Goal: Task Accomplishment & Management: Use online tool/utility

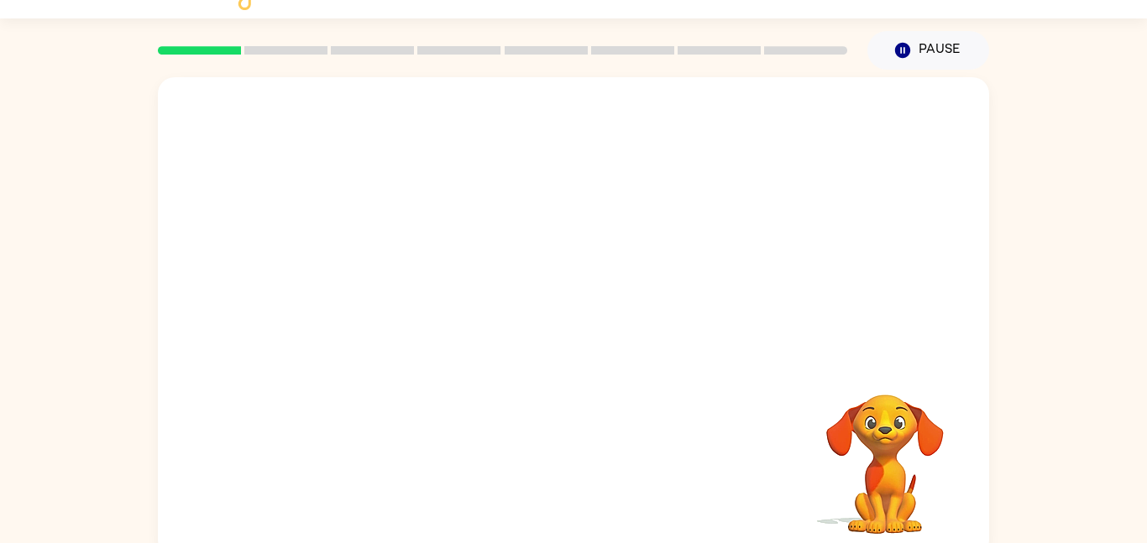
scroll to position [47, 0]
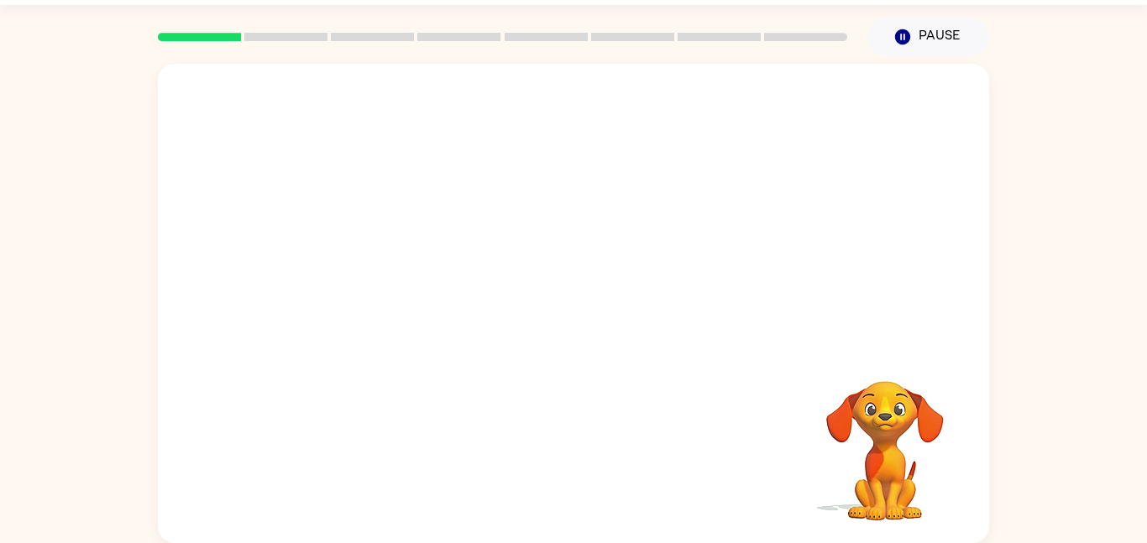
click at [858, 508] on video "Your browser must support playing .mp4 files to use Literably. Please try using…" at bounding box center [885, 439] width 168 height 168
click at [573, 312] on icon "button" at bounding box center [573, 311] width 19 height 19
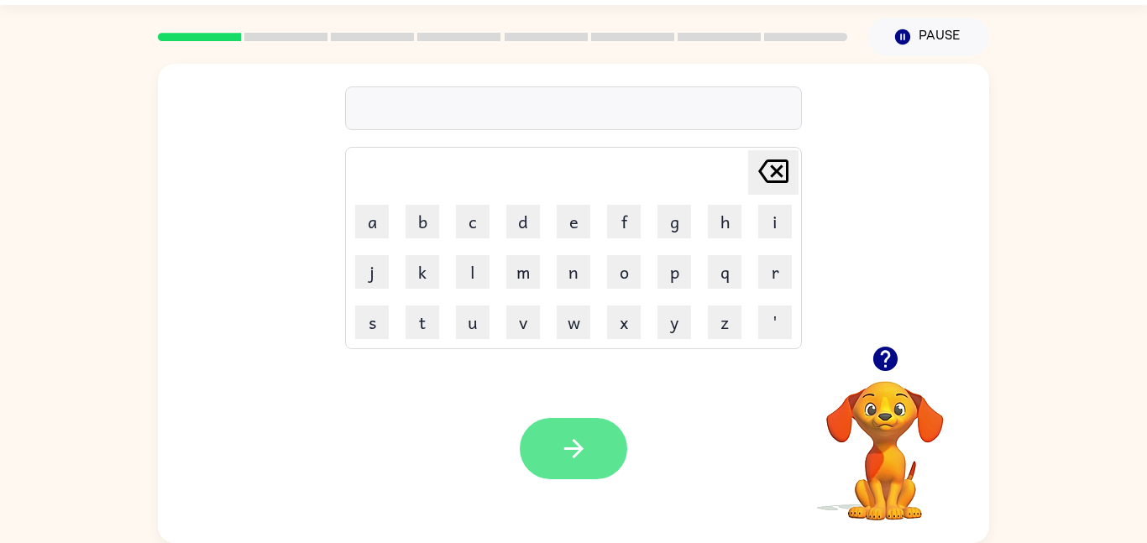
click at [538, 430] on button "button" at bounding box center [574, 448] width 108 height 61
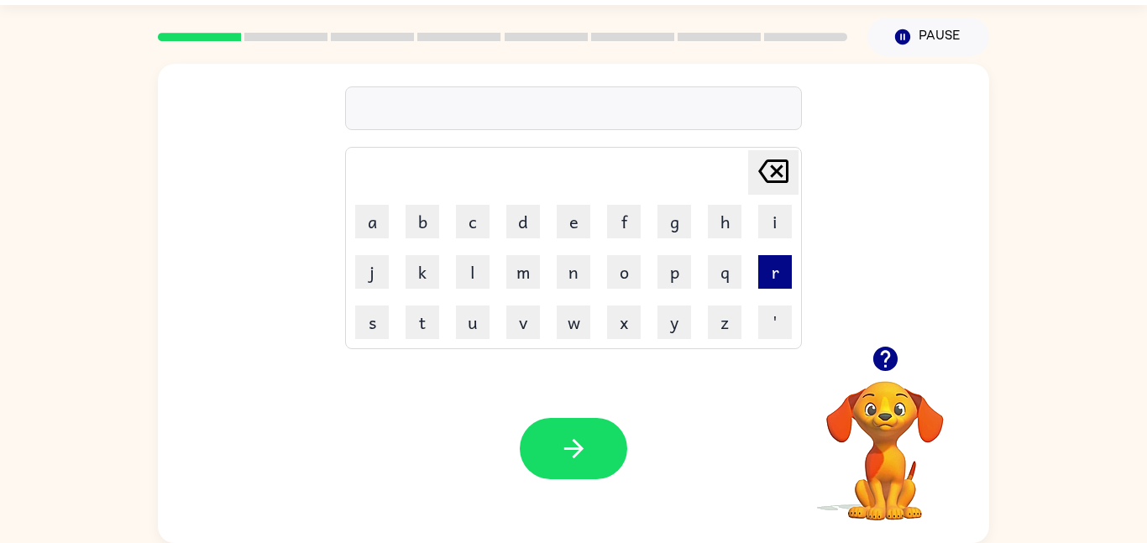
click at [777, 287] on button "r" at bounding box center [776, 272] width 34 height 34
click at [678, 276] on button "p" at bounding box center [675, 272] width 34 height 34
click at [621, 273] on button "o" at bounding box center [624, 272] width 34 height 34
click at [781, 275] on button "r" at bounding box center [776, 272] width 34 height 34
click at [422, 326] on button "t" at bounding box center [423, 323] width 34 height 34
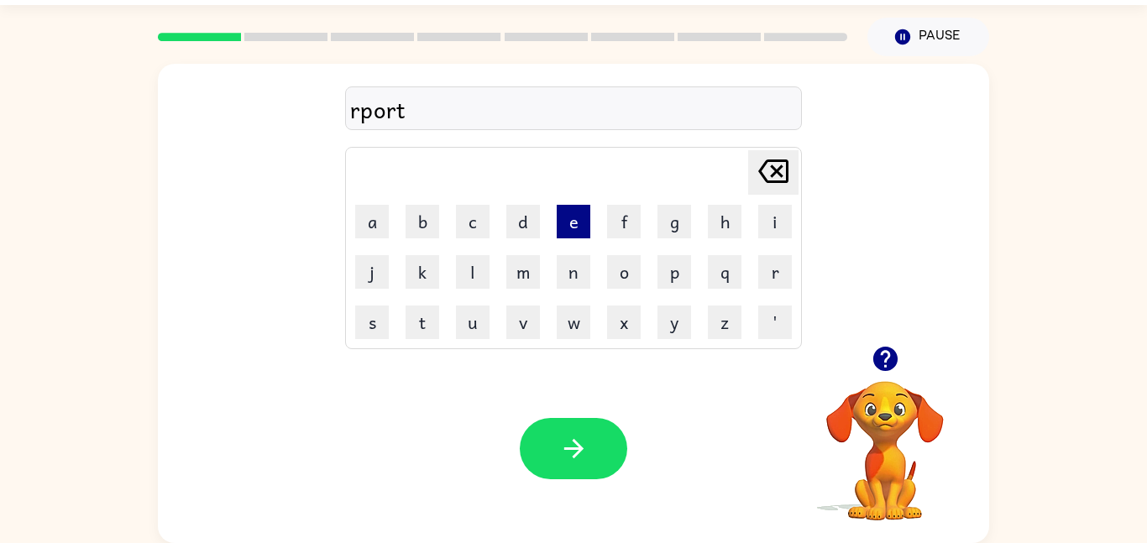
click at [571, 230] on button "e" at bounding box center [574, 222] width 34 height 34
click at [523, 227] on button "d" at bounding box center [524, 222] width 34 height 34
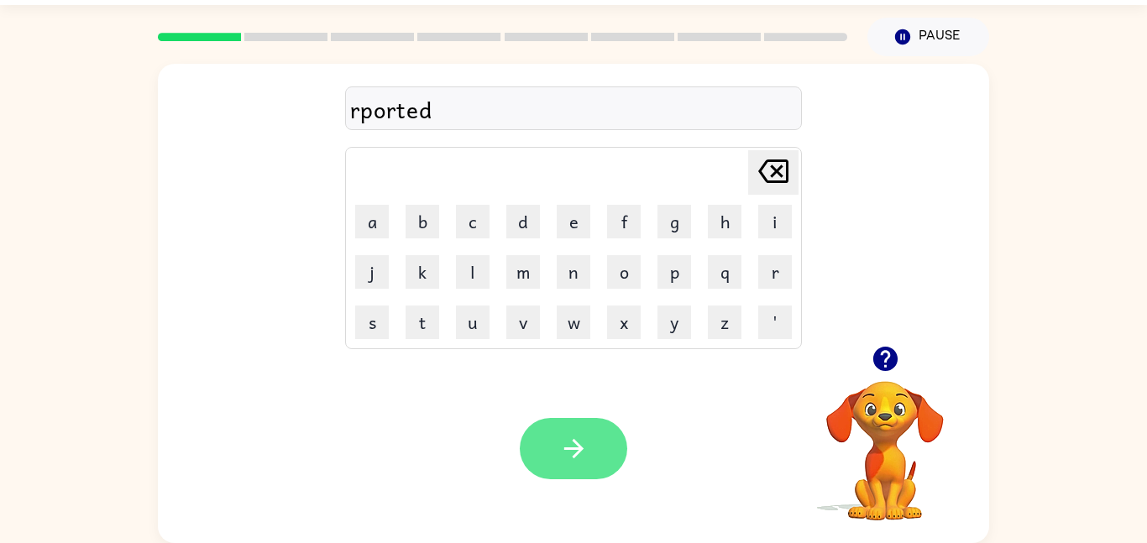
click at [587, 421] on button "button" at bounding box center [574, 448] width 108 height 61
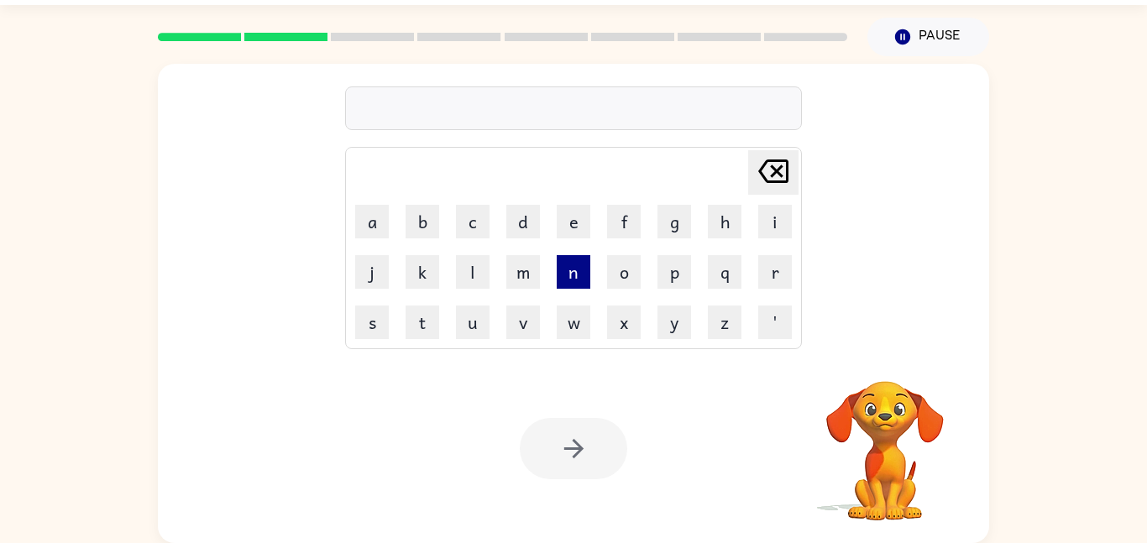
click at [562, 276] on button "n" at bounding box center [574, 272] width 34 height 34
click at [620, 301] on td "x" at bounding box center [624, 322] width 49 height 49
click at [471, 265] on button "l" at bounding box center [473, 272] width 34 height 34
click at [754, 302] on td "'" at bounding box center [775, 322] width 49 height 49
click at [730, 282] on button "q" at bounding box center [725, 272] width 34 height 34
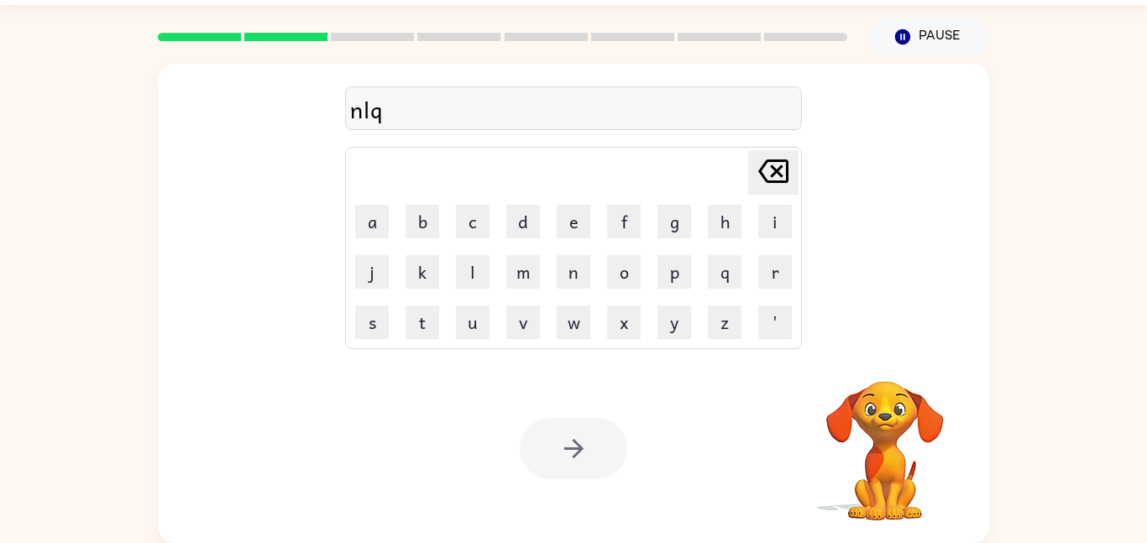
click at [600, 432] on div at bounding box center [574, 448] width 108 height 61
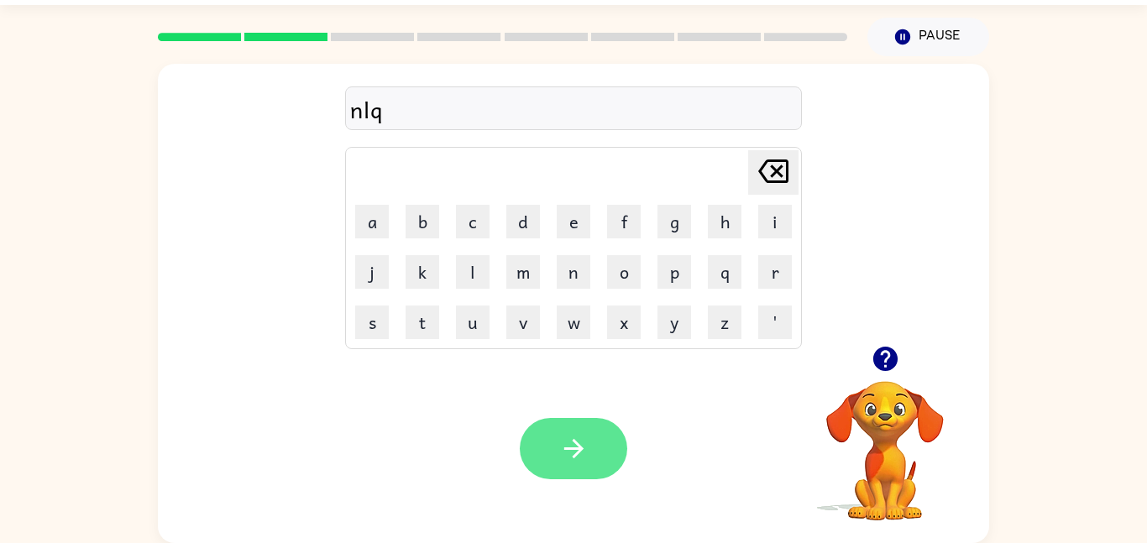
click at [595, 463] on button "button" at bounding box center [574, 448] width 108 height 61
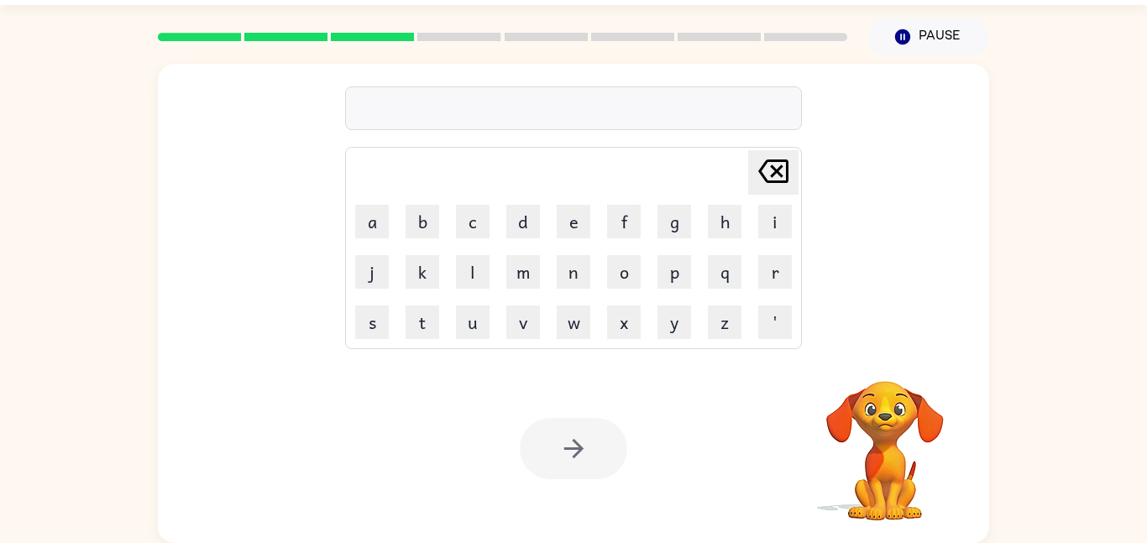
click at [517, 298] on td "v" at bounding box center [523, 322] width 49 height 49
click at [522, 323] on button "v" at bounding box center [524, 323] width 34 height 34
click at [564, 282] on button "n" at bounding box center [574, 272] width 34 height 34
click at [617, 275] on button "o" at bounding box center [624, 272] width 34 height 34
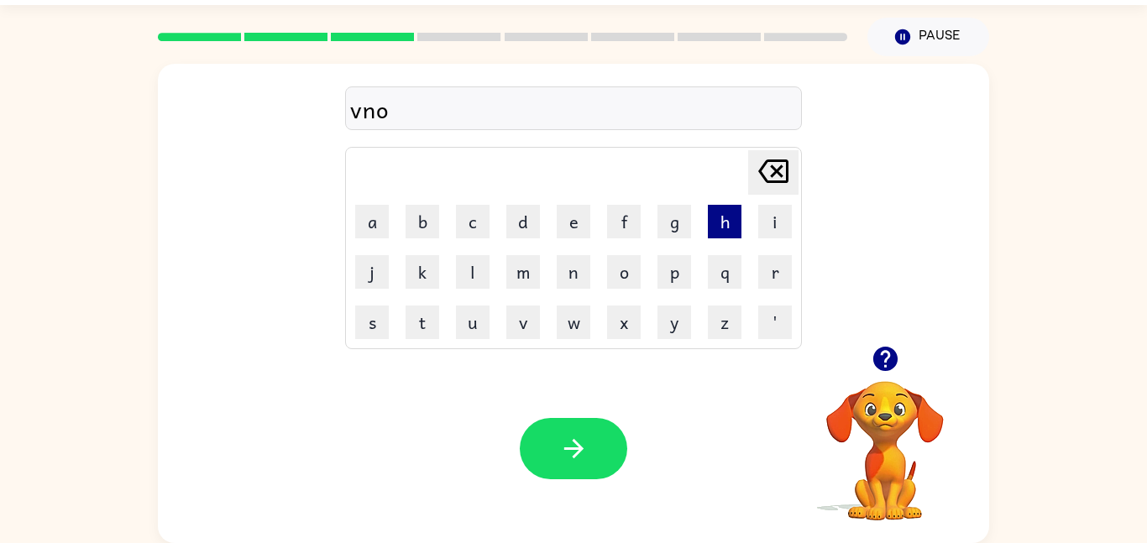
click at [708, 217] on button "h" at bounding box center [725, 222] width 34 height 34
click at [715, 262] on button "q" at bounding box center [725, 272] width 34 height 34
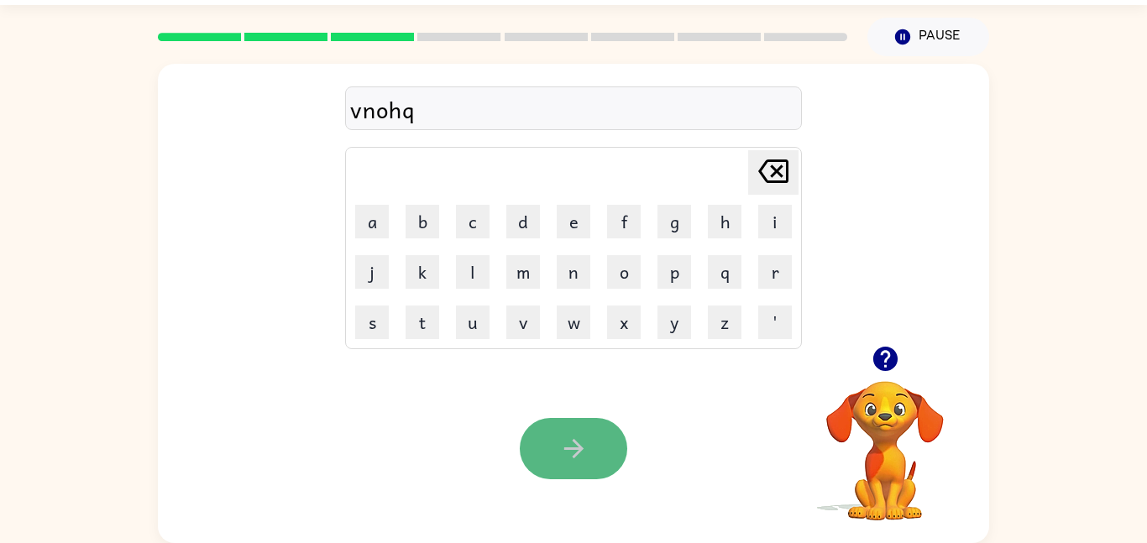
click at [608, 449] on button "button" at bounding box center [574, 448] width 108 height 61
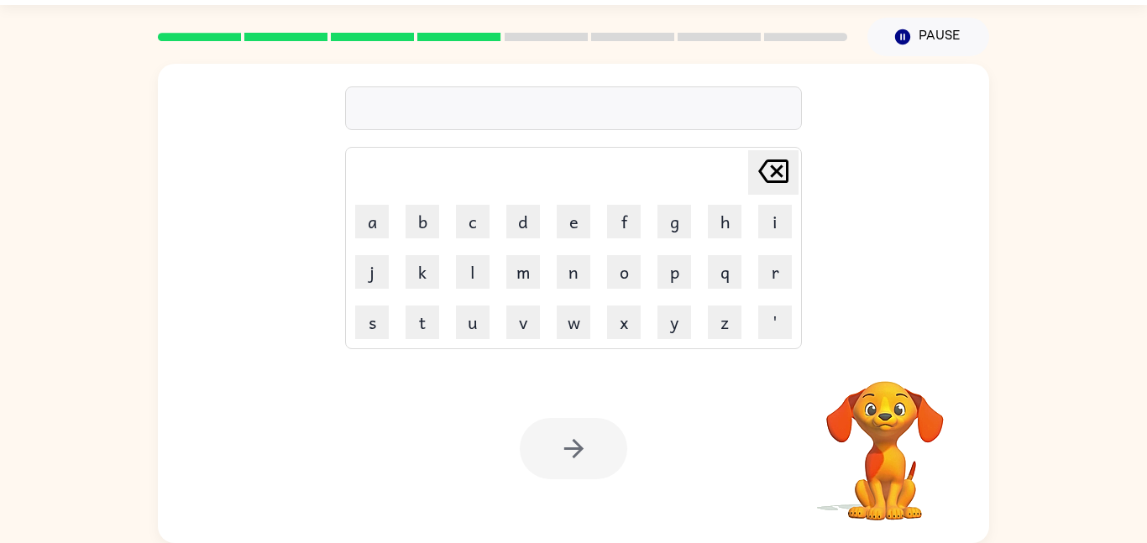
click at [584, 297] on table "[PERSON_NAME] last character input a b c d e f g h i j k l m n o p q r s t u v …" at bounding box center [573, 248] width 455 height 201
click at [579, 271] on button "n" at bounding box center [574, 272] width 34 height 34
click at [627, 279] on button "o" at bounding box center [624, 272] width 34 height 34
click at [684, 280] on button "p" at bounding box center [675, 272] width 34 height 34
click at [717, 281] on button "q" at bounding box center [725, 272] width 34 height 34
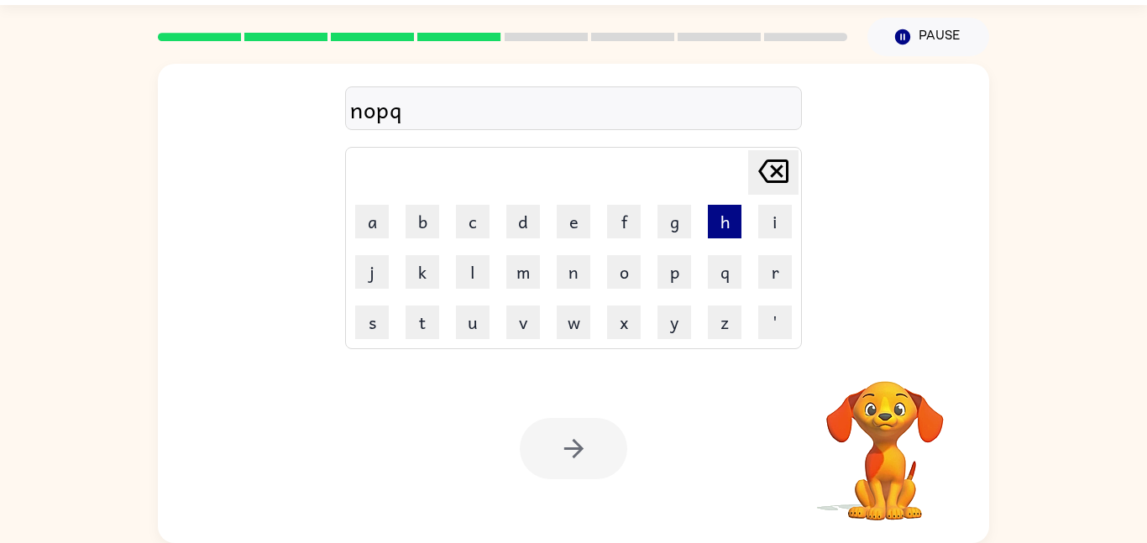
click at [715, 229] on button "h" at bounding box center [725, 222] width 34 height 34
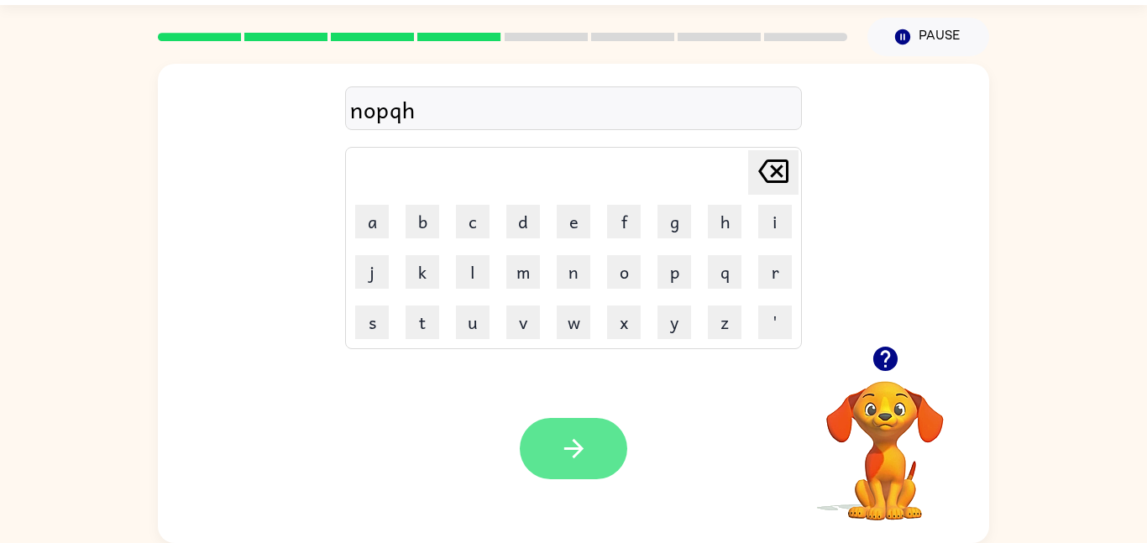
click at [587, 464] on icon "button" at bounding box center [573, 448] width 29 height 29
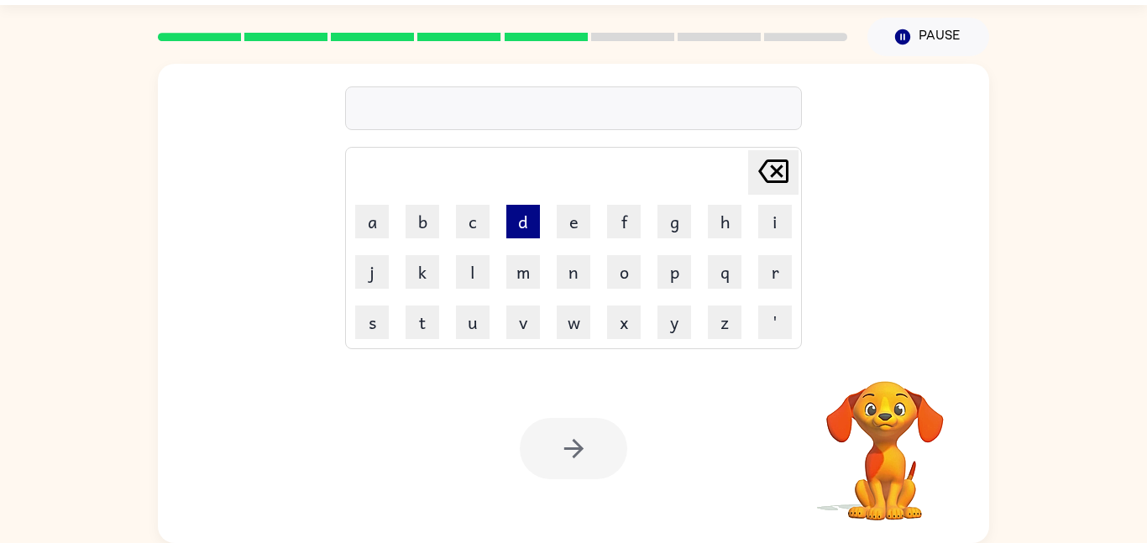
click at [513, 215] on button "d" at bounding box center [524, 222] width 34 height 34
click at [529, 265] on button "m" at bounding box center [524, 272] width 34 height 34
click at [569, 276] on button "n" at bounding box center [574, 272] width 34 height 34
click at [570, 310] on button "w" at bounding box center [574, 323] width 34 height 34
click at [523, 309] on button "v" at bounding box center [524, 323] width 34 height 34
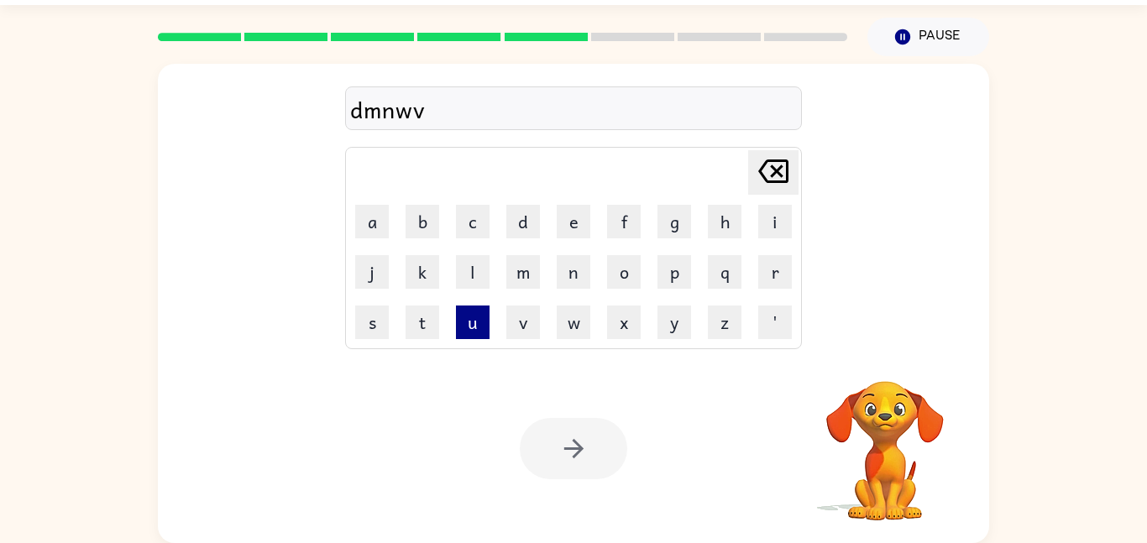
click at [472, 312] on button "u" at bounding box center [473, 323] width 34 height 34
click at [486, 244] on td "c" at bounding box center [473, 221] width 49 height 49
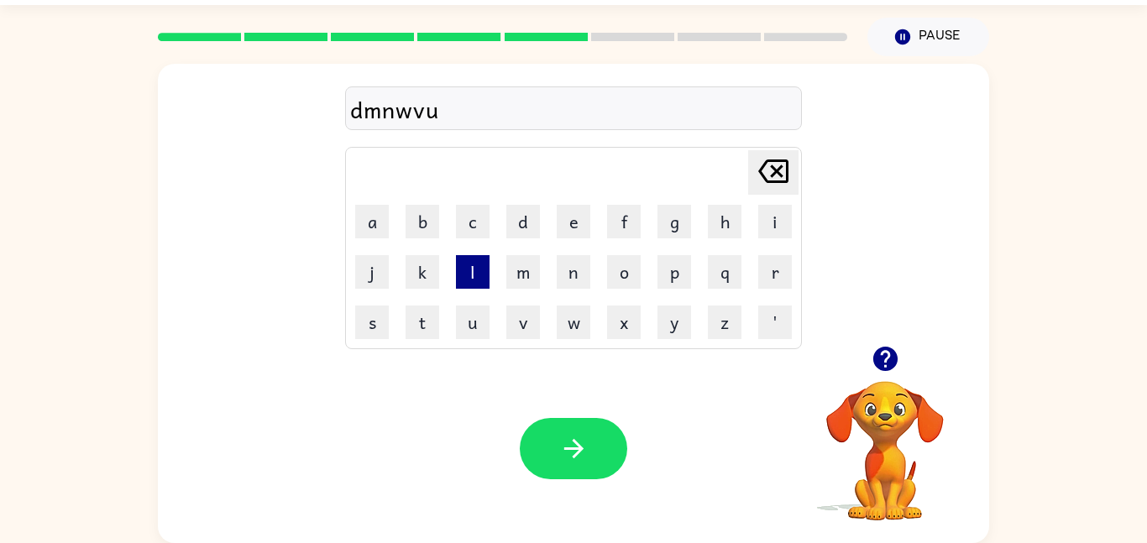
click at [480, 257] on button "l" at bounding box center [473, 272] width 34 height 34
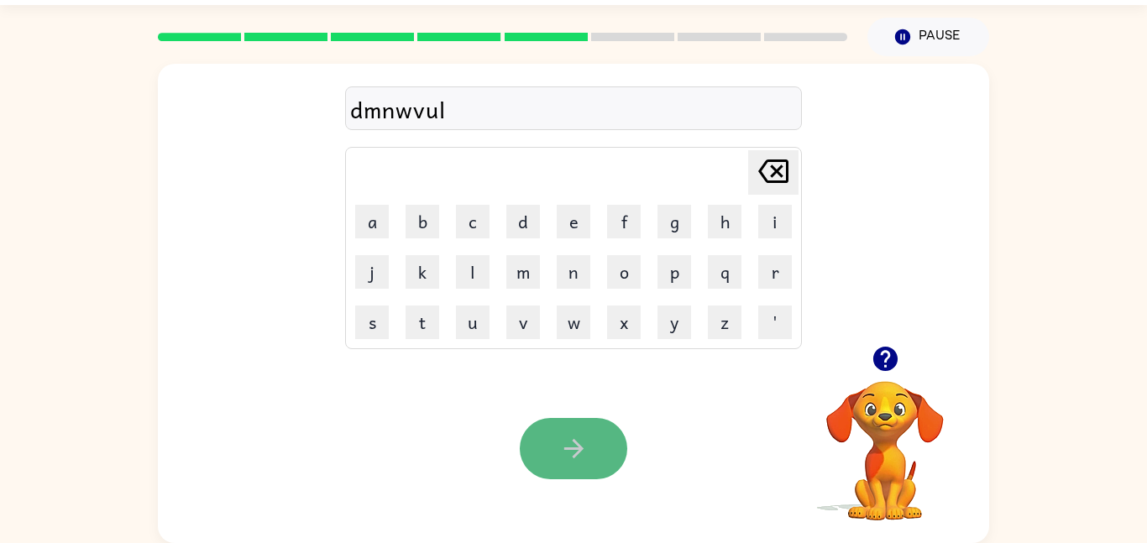
click at [573, 431] on button "button" at bounding box center [574, 448] width 108 height 61
click at [573, 431] on div at bounding box center [574, 448] width 108 height 61
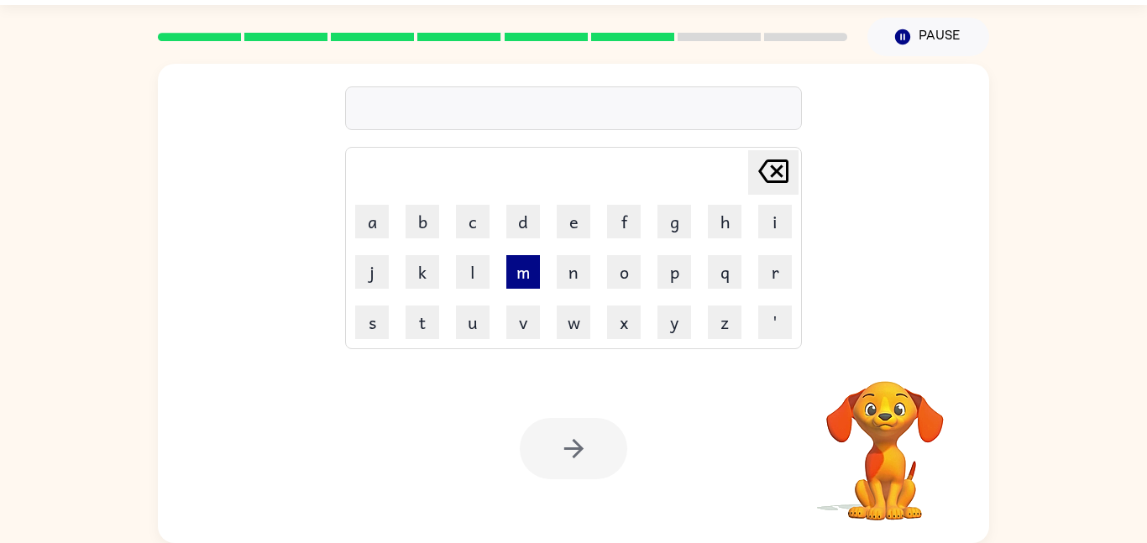
click at [538, 281] on button "m" at bounding box center [524, 272] width 34 height 34
click at [537, 281] on button "m" at bounding box center [524, 272] width 34 height 34
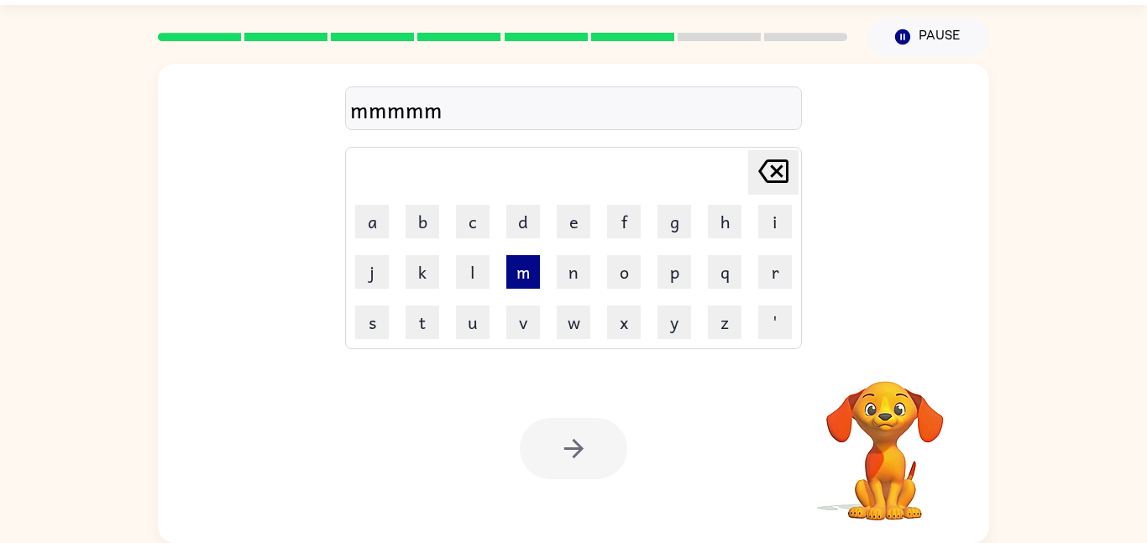
click at [538, 281] on button "m" at bounding box center [524, 272] width 34 height 34
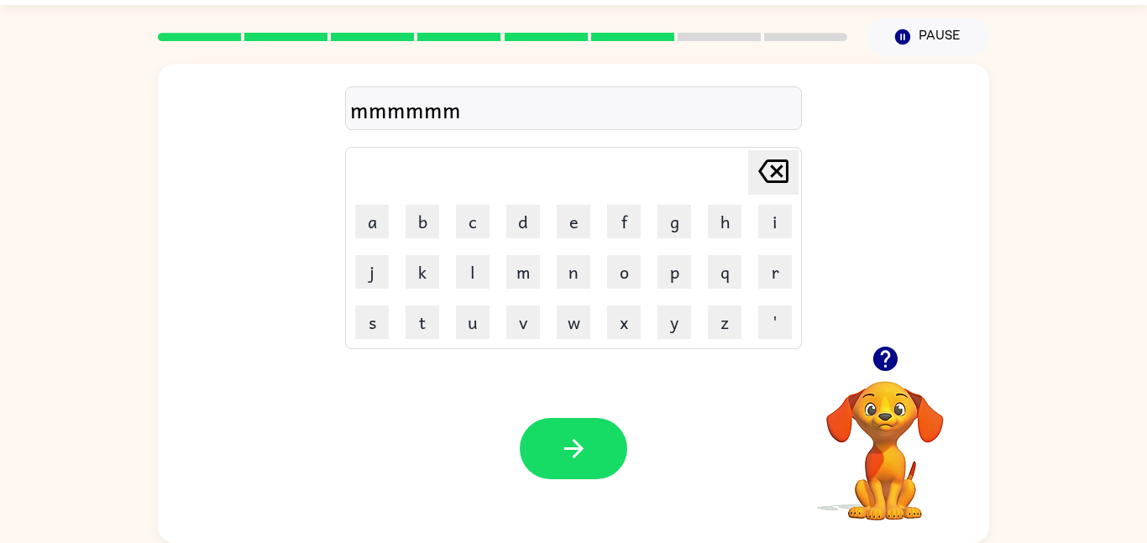
type button "m"
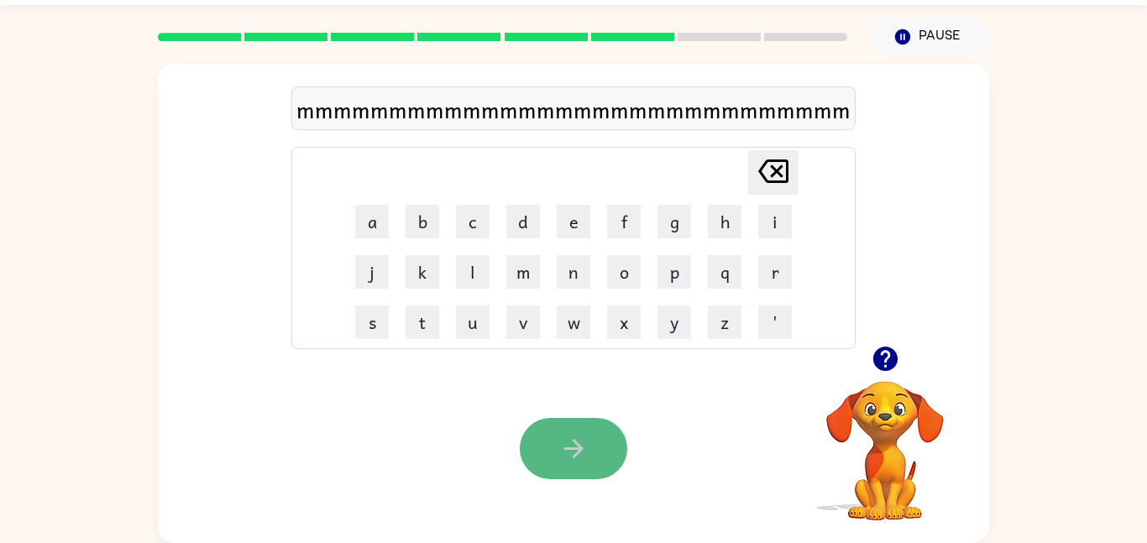
click at [572, 434] on icon "button" at bounding box center [573, 448] width 29 height 29
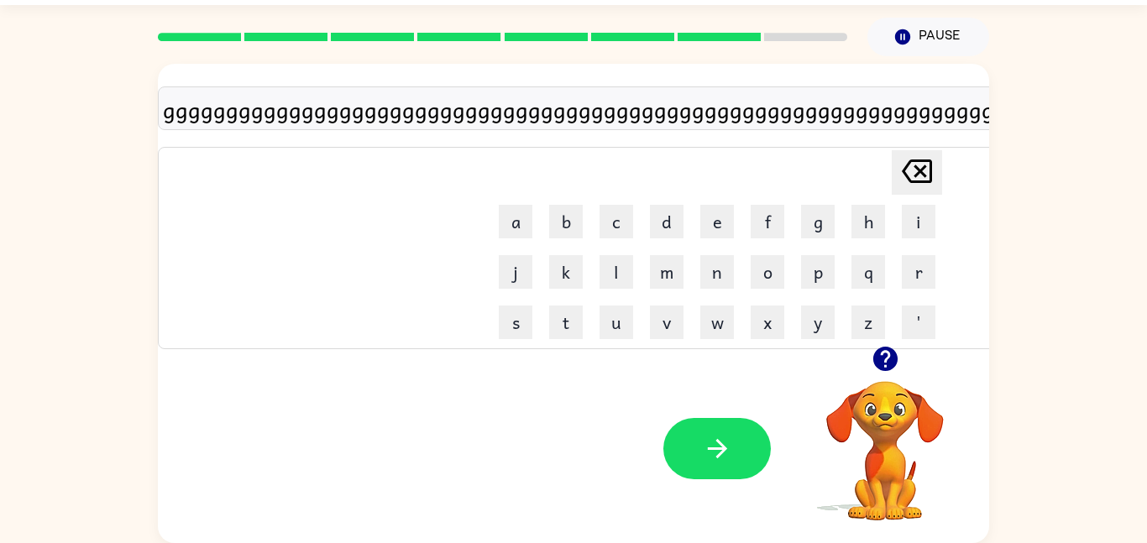
click at [781, 459] on div "Your browser must support playing .mp4 files to use Literably. Please try using…" at bounding box center [717, 448] width 1119 height 189
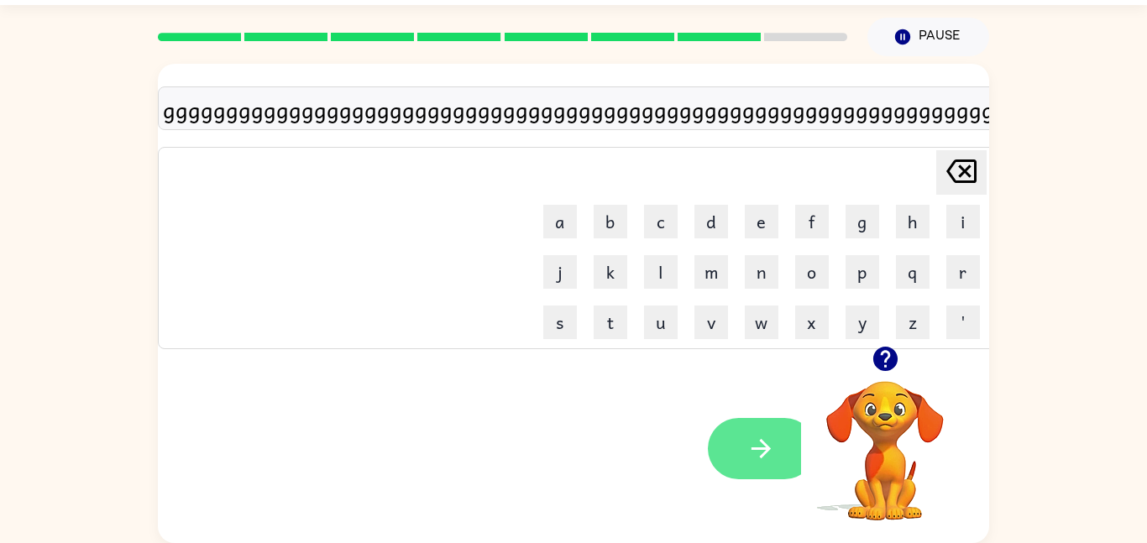
click at [784, 449] on button "button" at bounding box center [762, 448] width 108 height 61
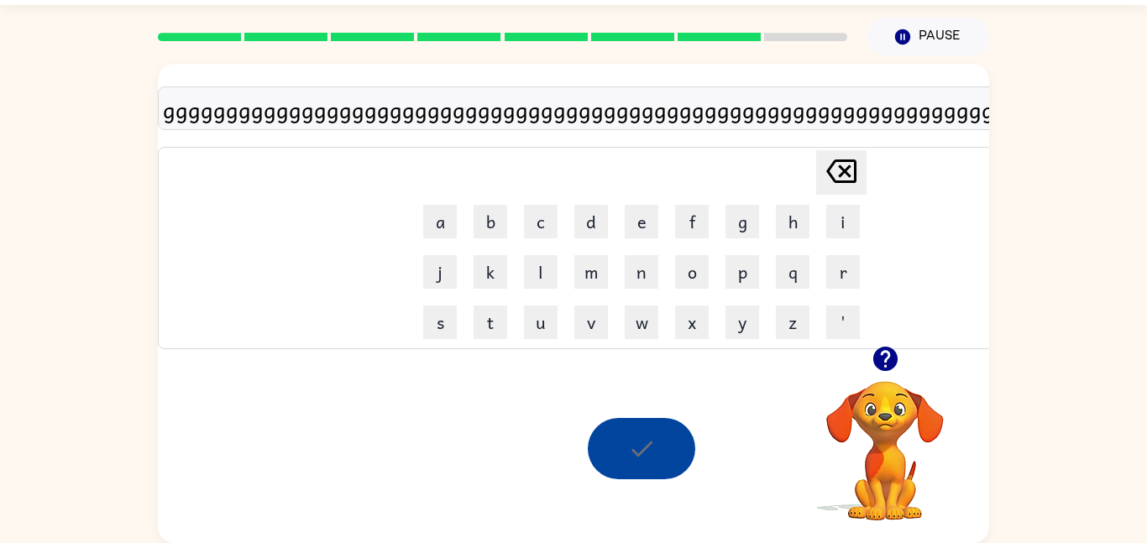
scroll to position [17, 0]
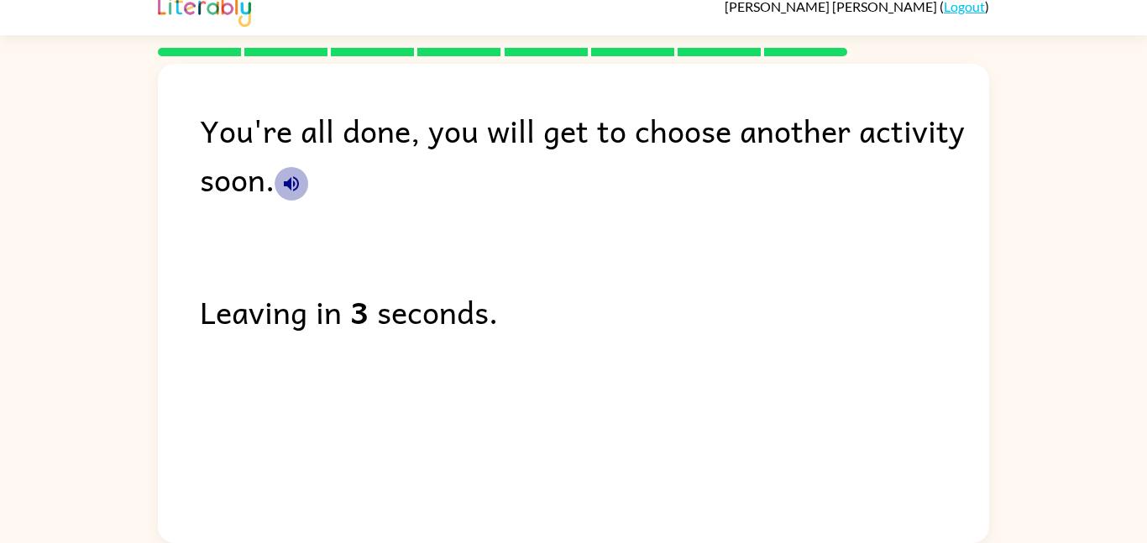
click at [287, 188] on icon "button" at bounding box center [291, 184] width 20 height 20
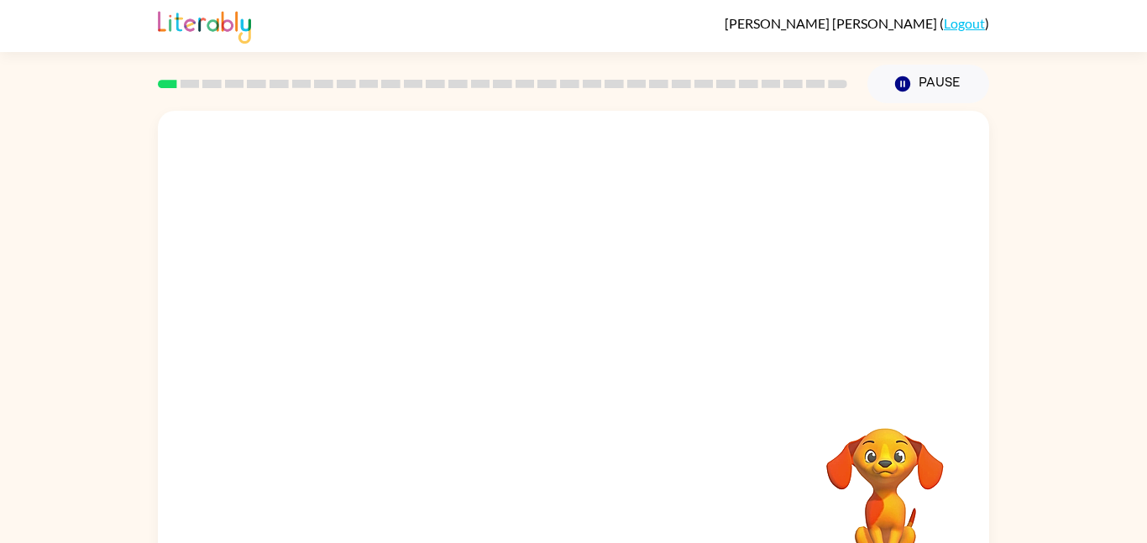
scroll to position [47, 0]
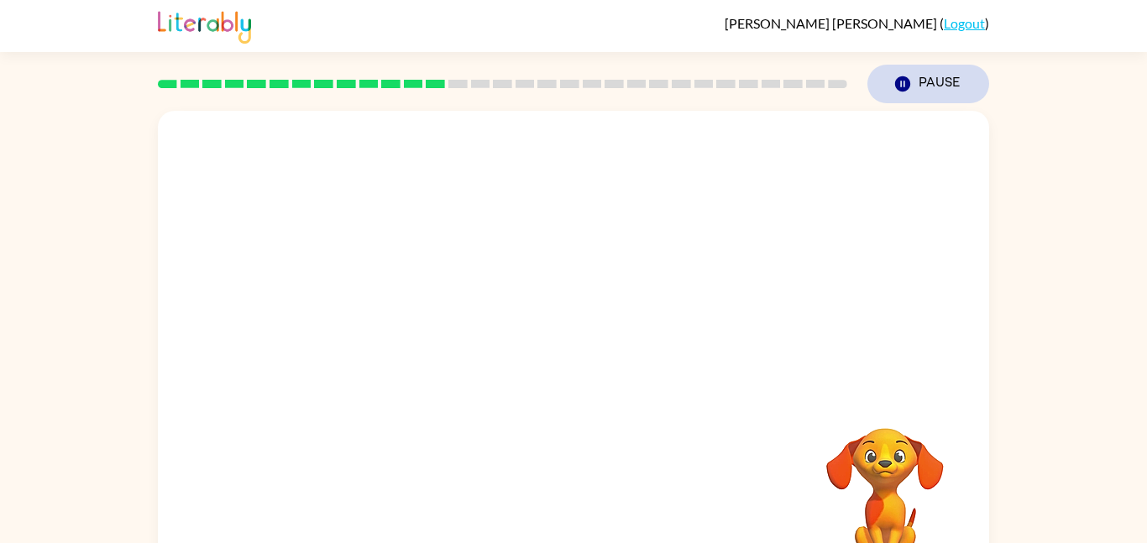
click at [978, 81] on button "Pause Pause" at bounding box center [929, 84] width 122 height 39
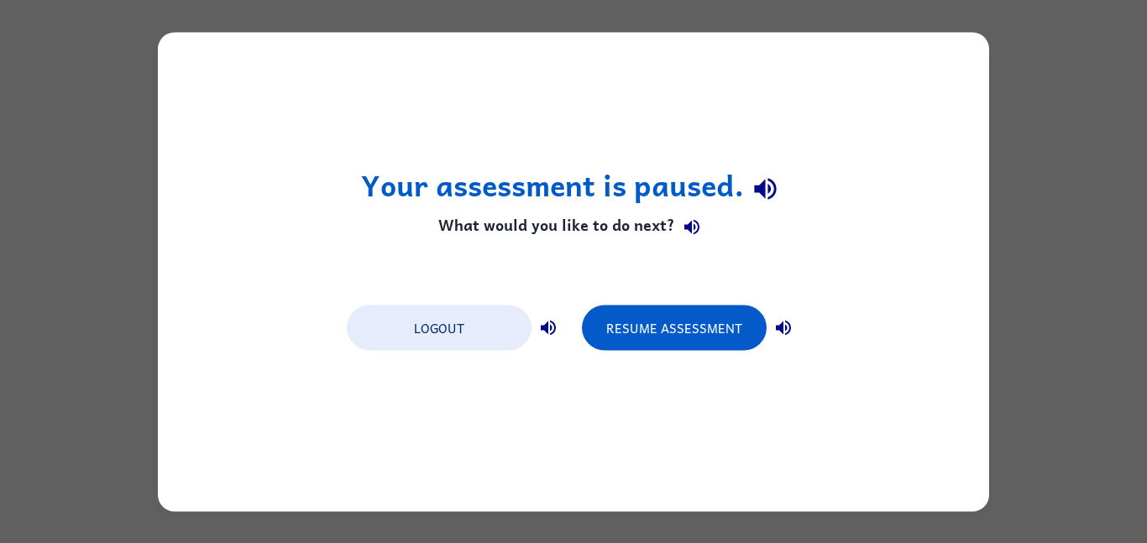
click at [664, 353] on div "Logout Resume Assessment" at bounding box center [574, 327] width 470 height 64
click at [652, 328] on button "Resume Assessment" at bounding box center [674, 327] width 185 height 45
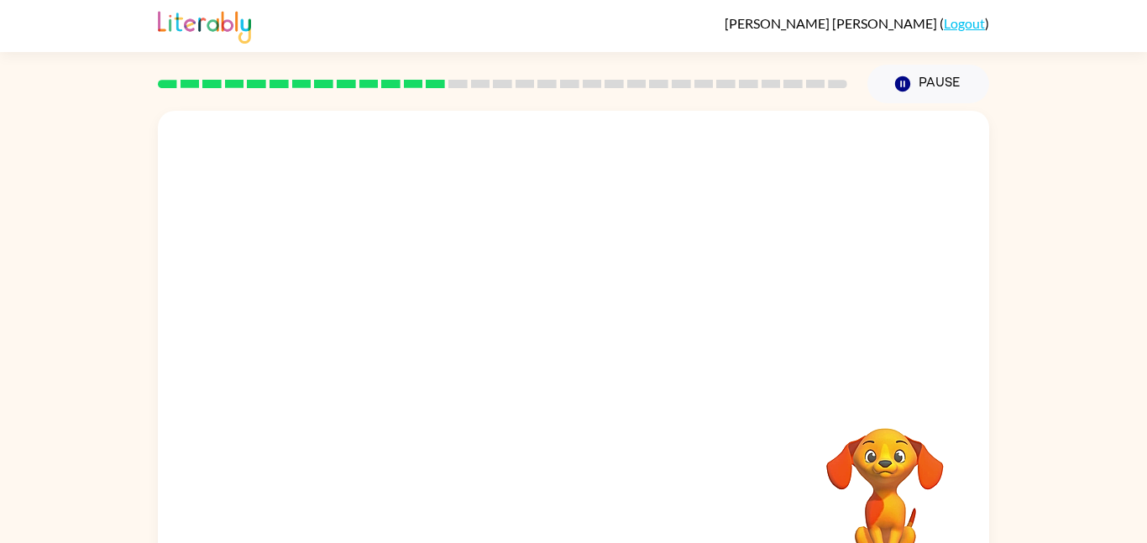
scroll to position [47, 0]
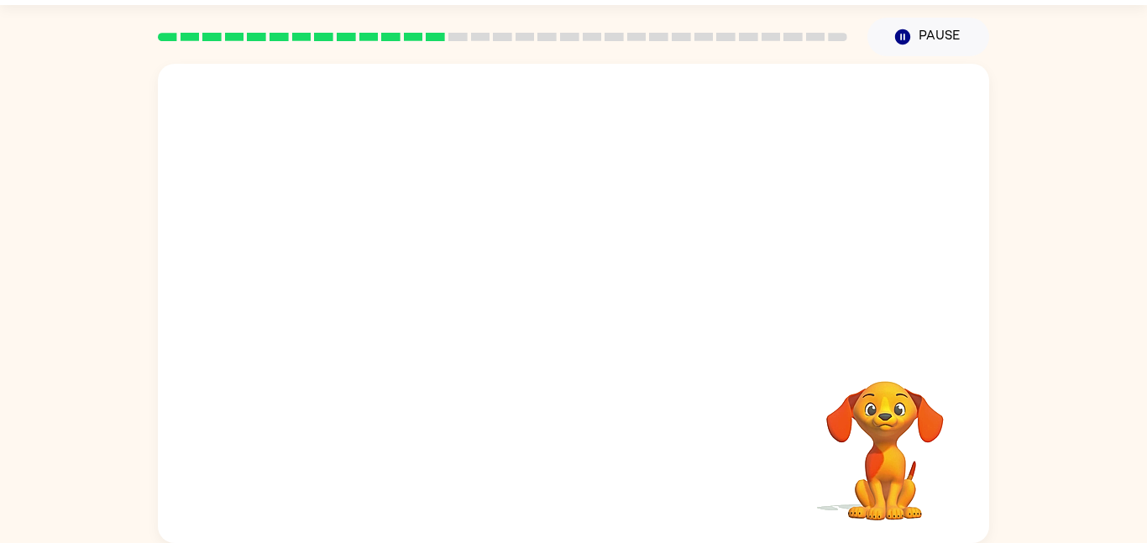
click at [652, 169] on video "Your browser must support playing .mp4 files to use Literably. Please try using…" at bounding box center [574, 205] width 832 height 282
click at [590, 328] on div at bounding box center [574, 311] width 108 height 61
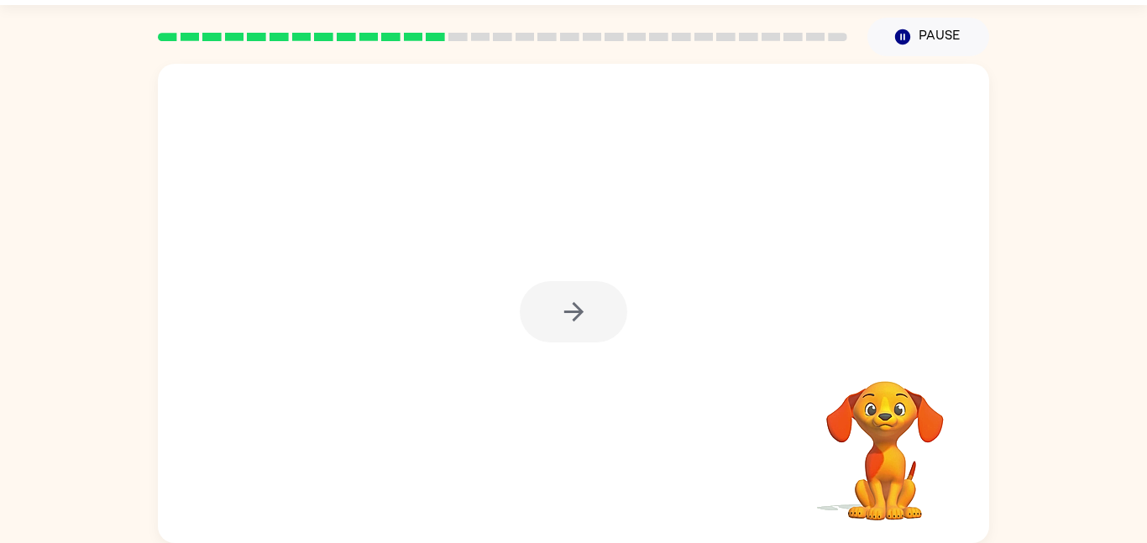
click at [590, 328] on div at bounding box center [574, 311] width 108 height 61
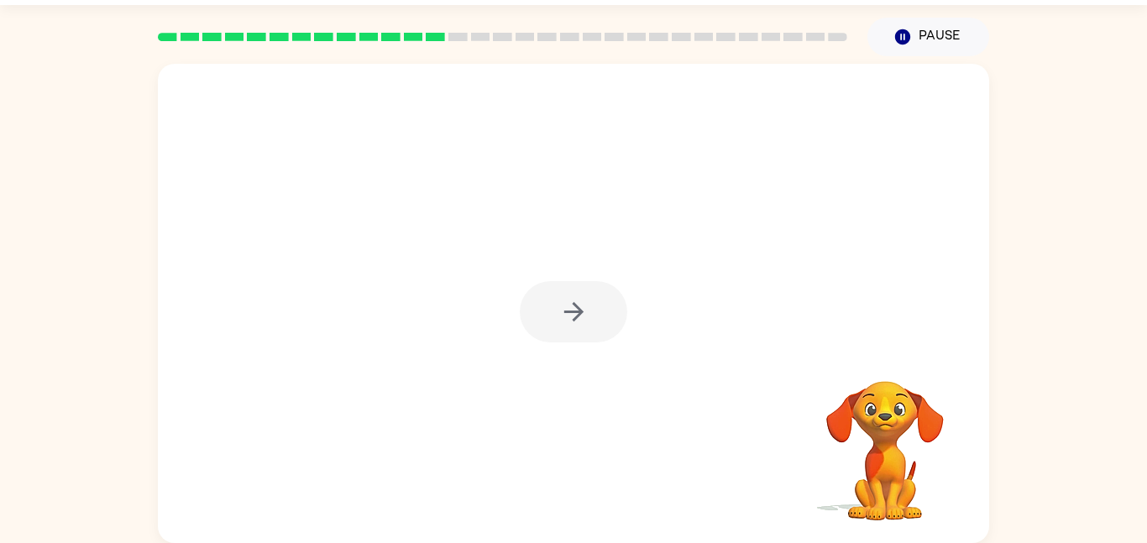
click at [590, 328] on div at bounding box center [574, 311] width 108 height 61
click at [590, 328] on button "button" at bounding box center [574, 311] width 108 height 61
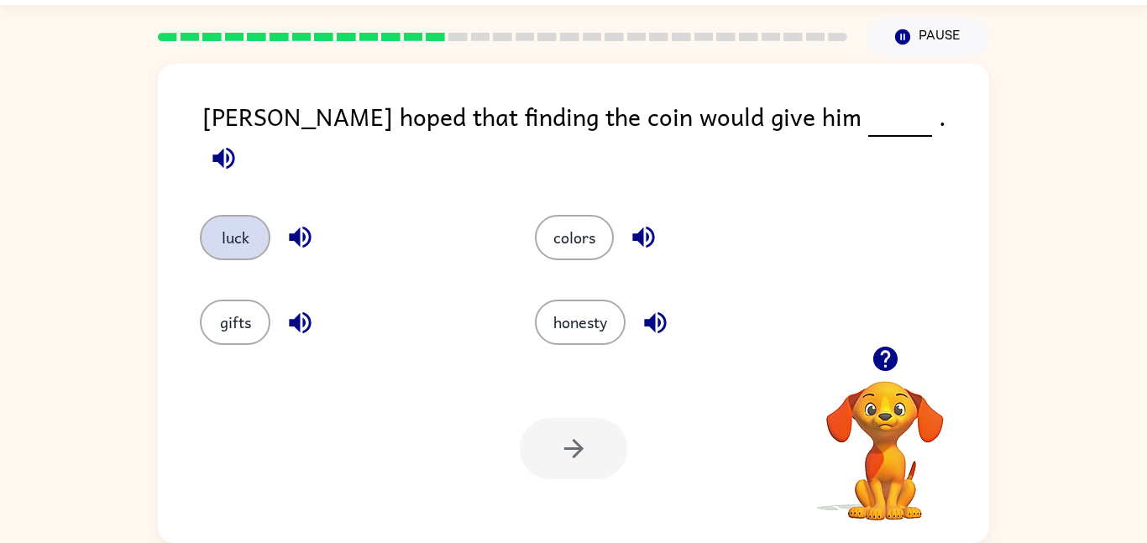
click at [260, 220] on button "luck" at bounding box center [235, 237] width 71 height 45
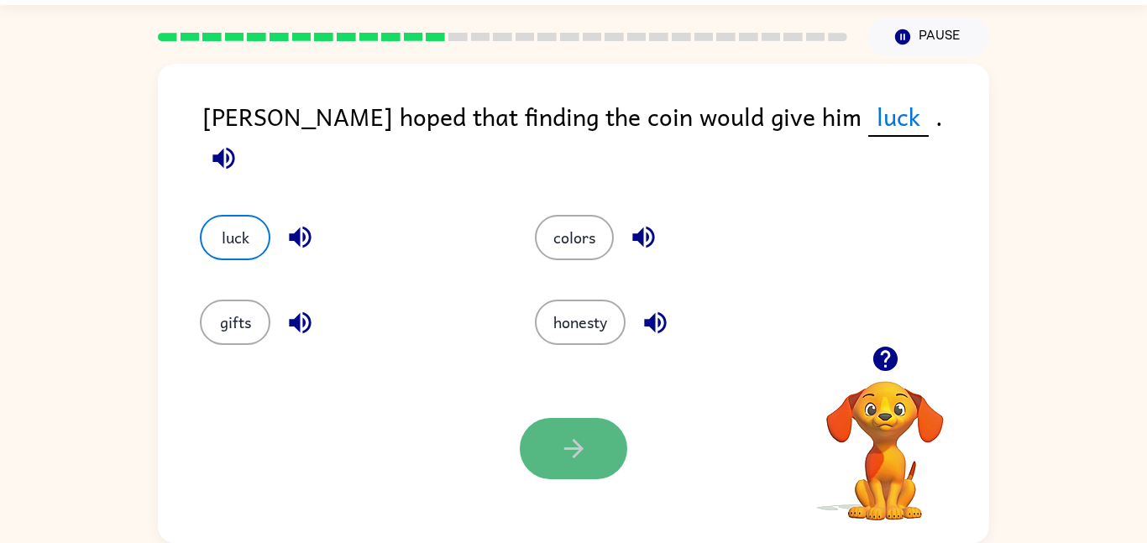
click at [570, 458] on icon "button" at bounding box center [573, 448] width 29 height 29
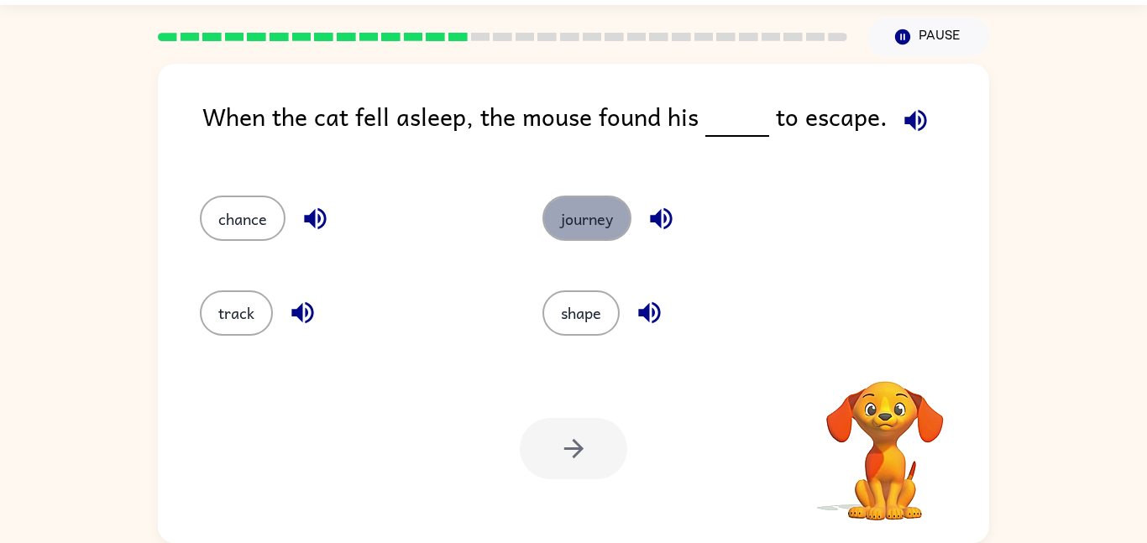
click at [581, 216] on button "journey" at bounding box center [587, 218] width 89 height 45
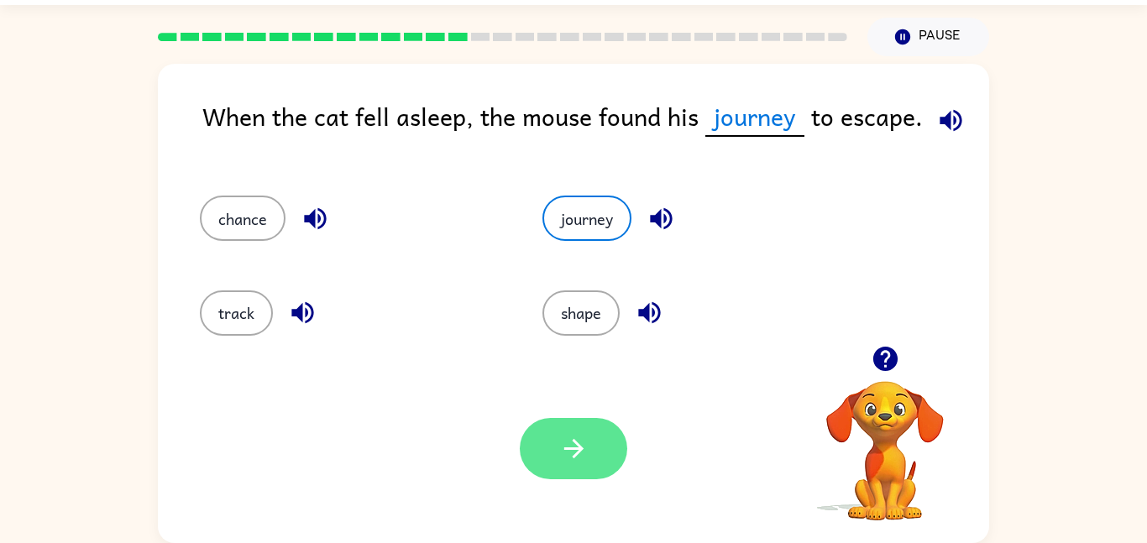
drag, startPoint x: 585, startPoint y: 487, endPoint x: 577, endPoint y: 453, distance: 35.3
click at [577, 453] on div "Your browser must support playing .mp4 files to use Literably. Please try using…" at bounding box center [574, 448] width 832 height 189
click at [577, 453] on icon "button" at bounding box center [573, 448] width 19 height 19
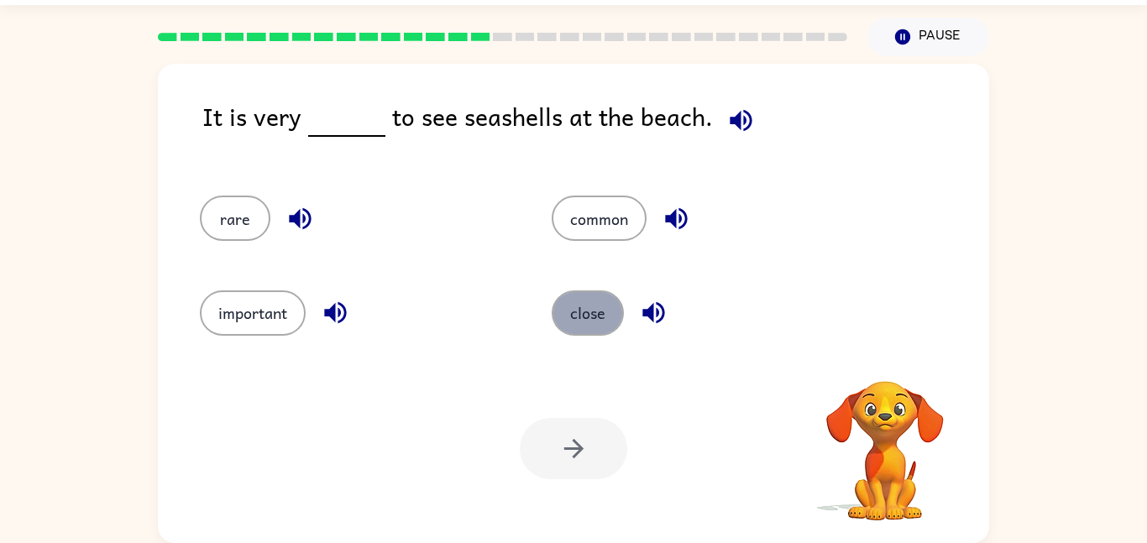
click at [597, 318] on button "close" at bounding box center [588, 313] width 72 height 45
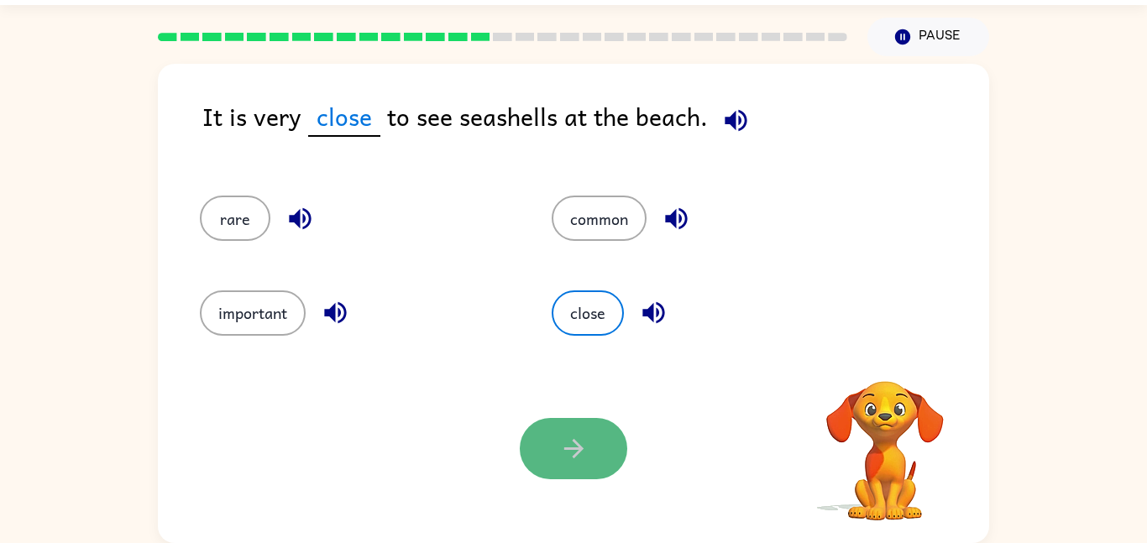
click at [595, 428] on button "button" at bounding box center [574, 448] width 108 height 61
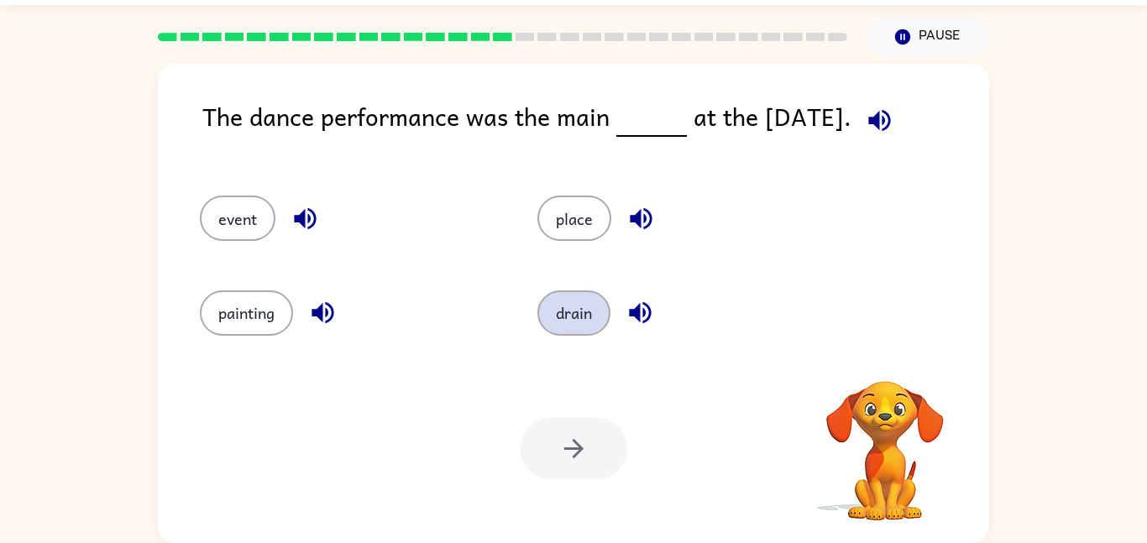
click at [591, 326] on button "drain" at bounding box center [574, 313] width 73 height 45
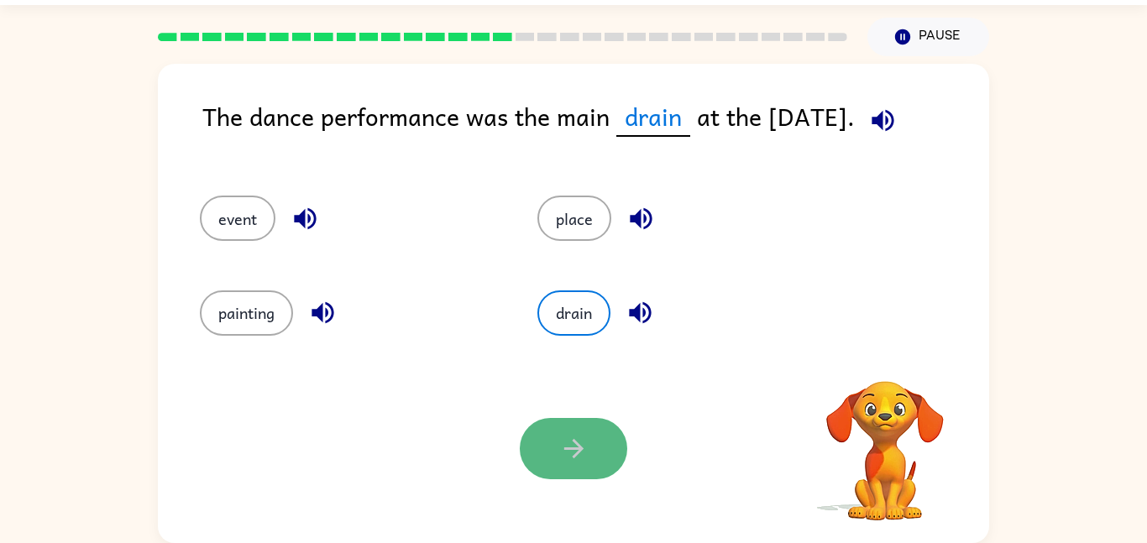
click at [605, 439] on button "button" at bounding box center [574, 448] width 108 height 61
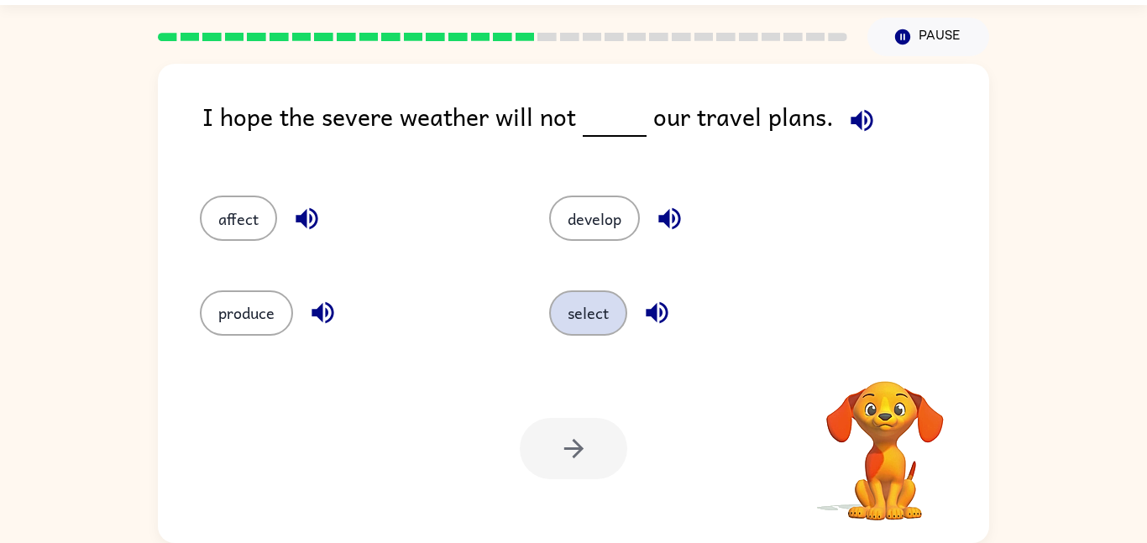
click at [601, 322] on button "select" at bounding box center [588, 313] width 78 height 45
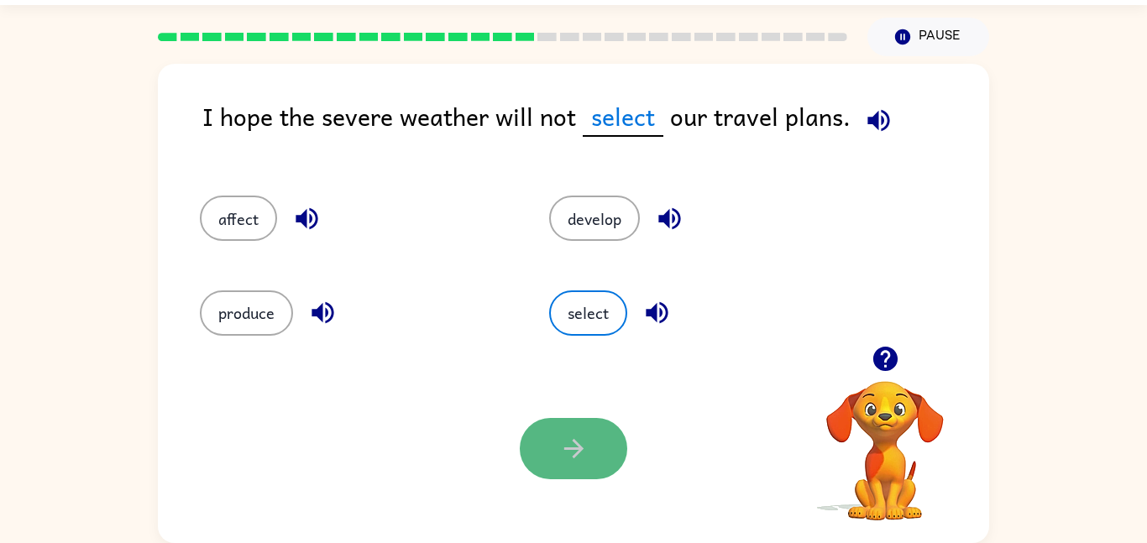
click at [612, 459] on button "button" at bounding box center [574, 448] width 108 height 61
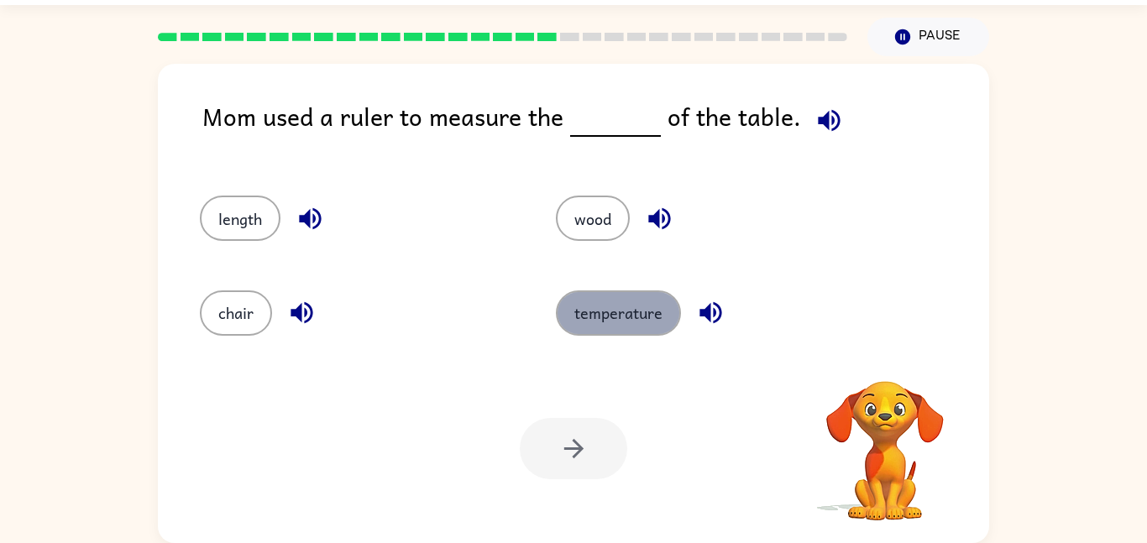
click at [614, 326] on button "temperature" at bounding box center [618, 313] width 125 height 45
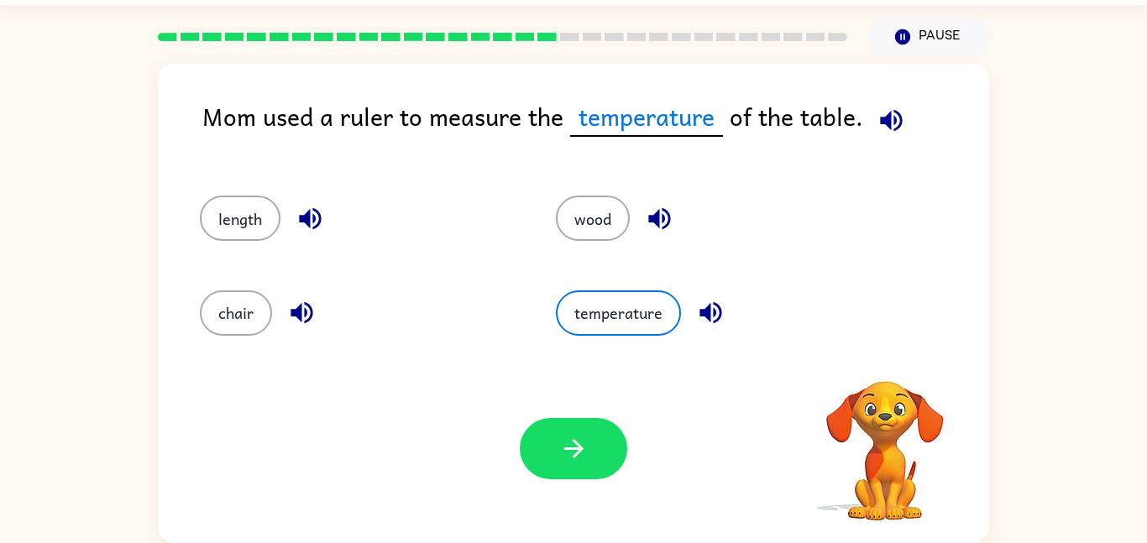
click at [595, 410] on div "Your browser must support playing .mp4 files to use Literably. Please try using…" at bounding box center [574, 448] width 832 height 189
click at [594, 430] on button "button" at bounding box center [574, 448] width 108 height 61
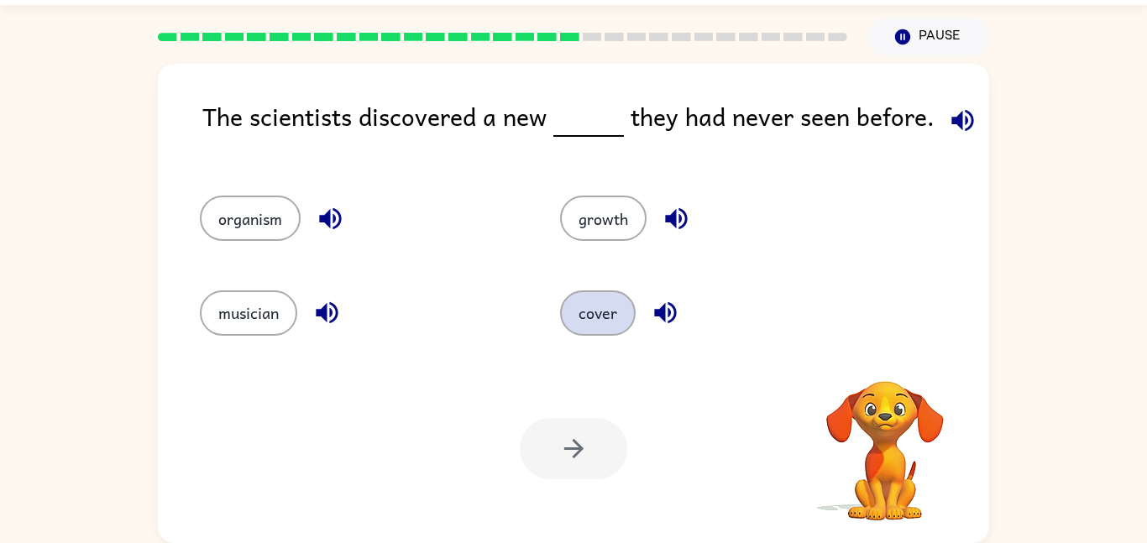
click at [591, 304] on button "cover" at bounding box center [598, 313] width 76 height 45
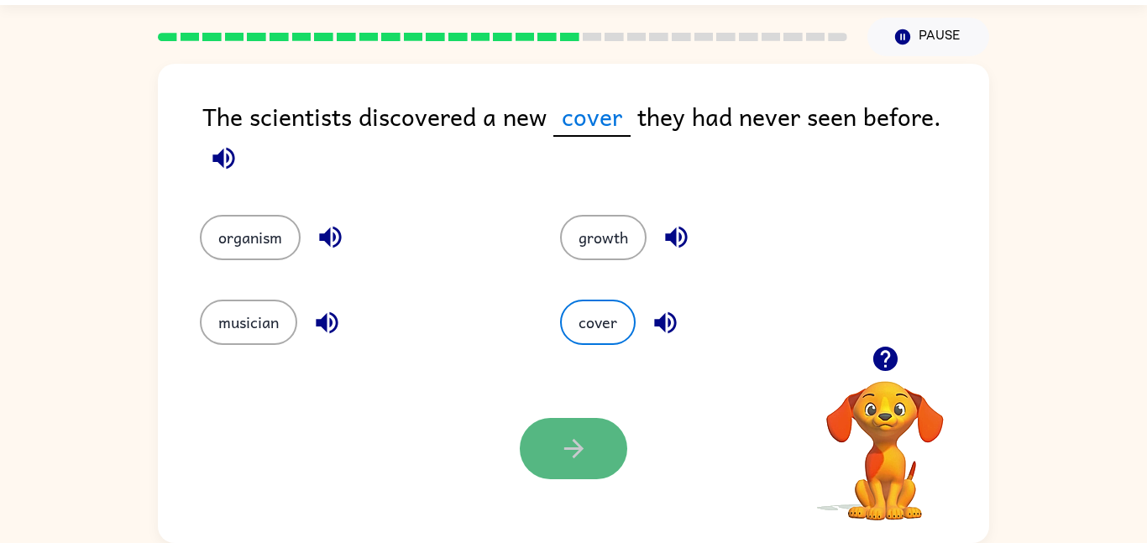
click at [584, 449] on icon "button" at bounding box center [573, 448] width 29 height 29
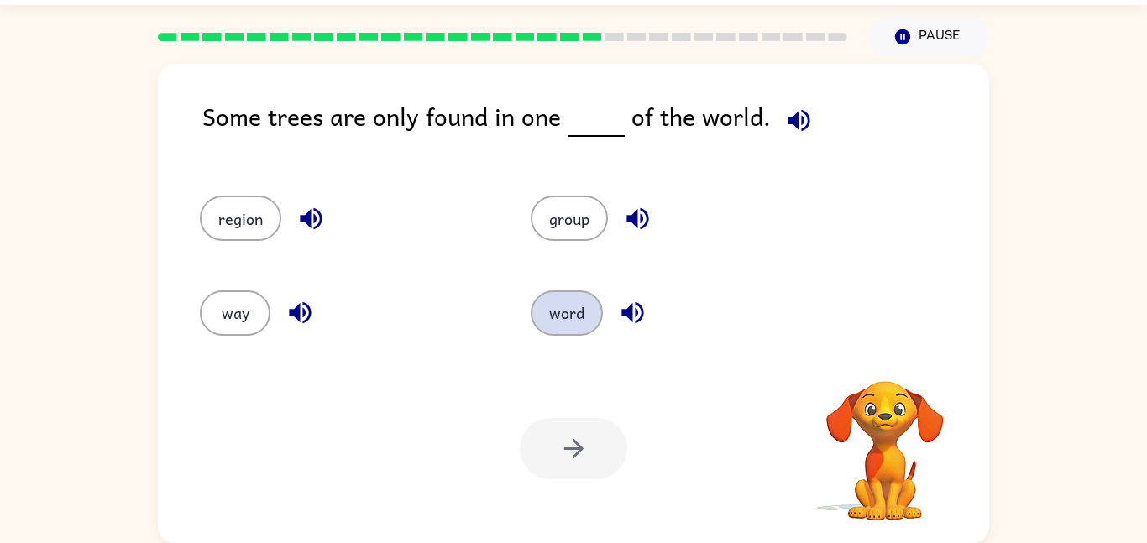
click at [572, 300] on button "word" at bounding box center [567, 313] width 72 height 45
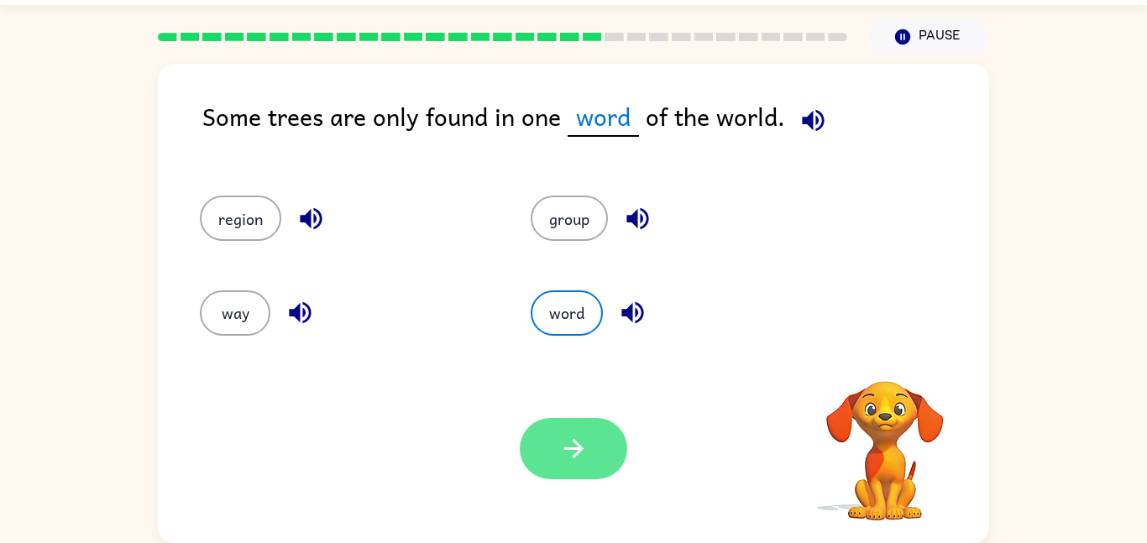
click at [590, 423] on button "button" at bounding box center [574, 448] width 108 height 61
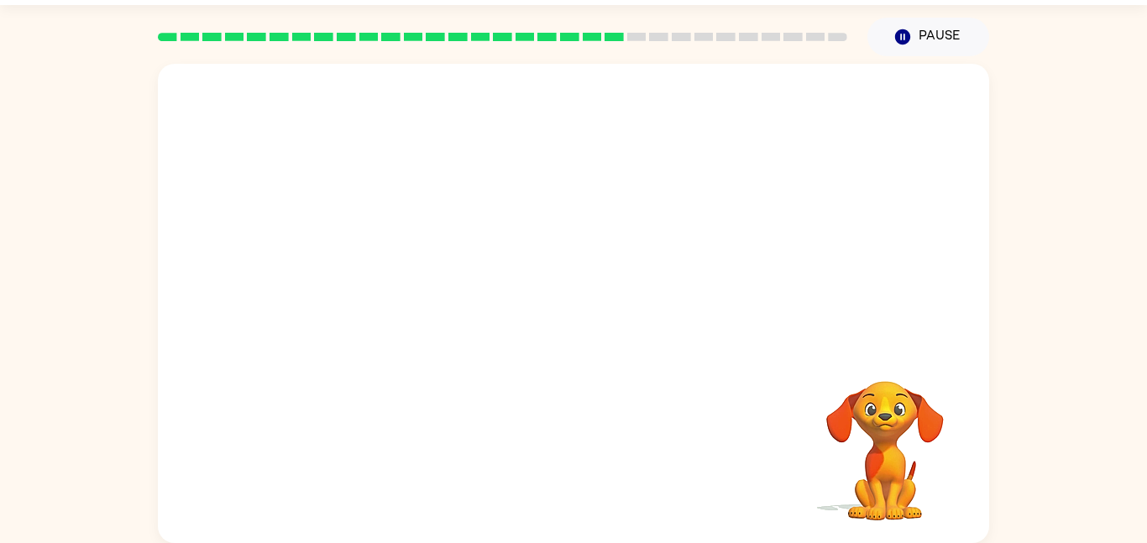
click at [843, 528] on div "Your browser must support playing .mp4 files to use Literably. Please try using…" at bounding box center [574, 304] width 832 height 480
click at [428, 298] on video "Your browser must support playing .mp4 files to use Literably. Please try using…" at bounding box center [574, 205] width 832 height 282
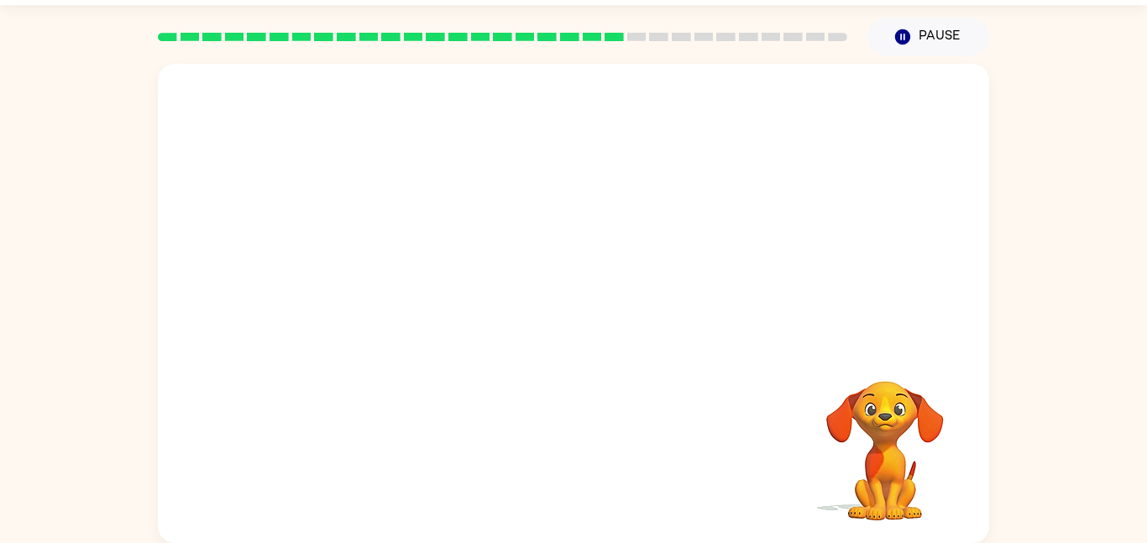
click at [428, 298] on video "Your browser must support playing .mp4 files to use Literably. Please try using…" at bounding box center [574, 205] width 832 height 282
click at [594, 322] on div at bounding box center [574, 311] width 108 height 61
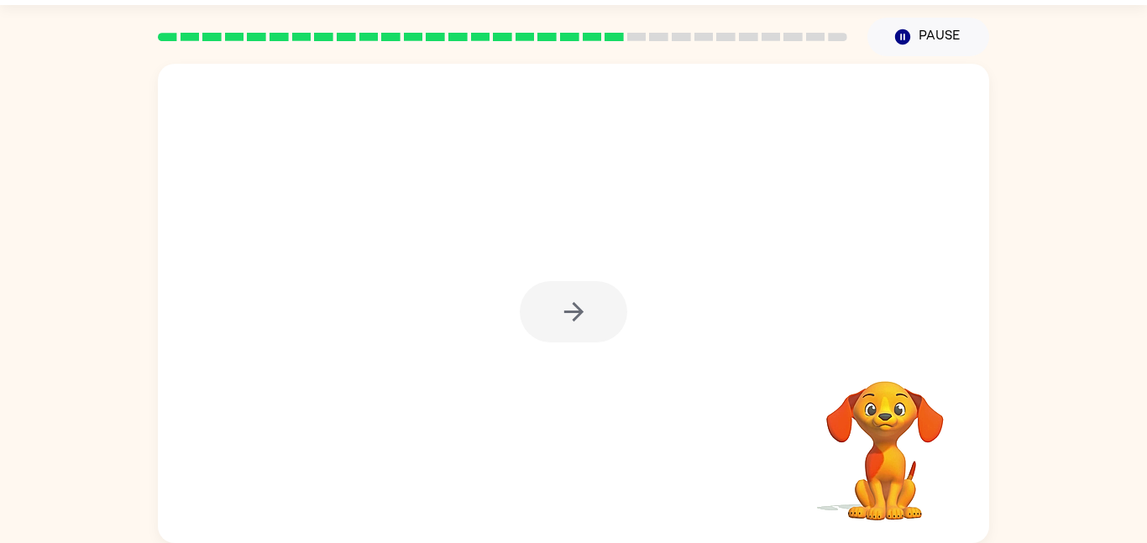
click at [594, 322] on div at bounding box center [574, 311] width 108 height 61
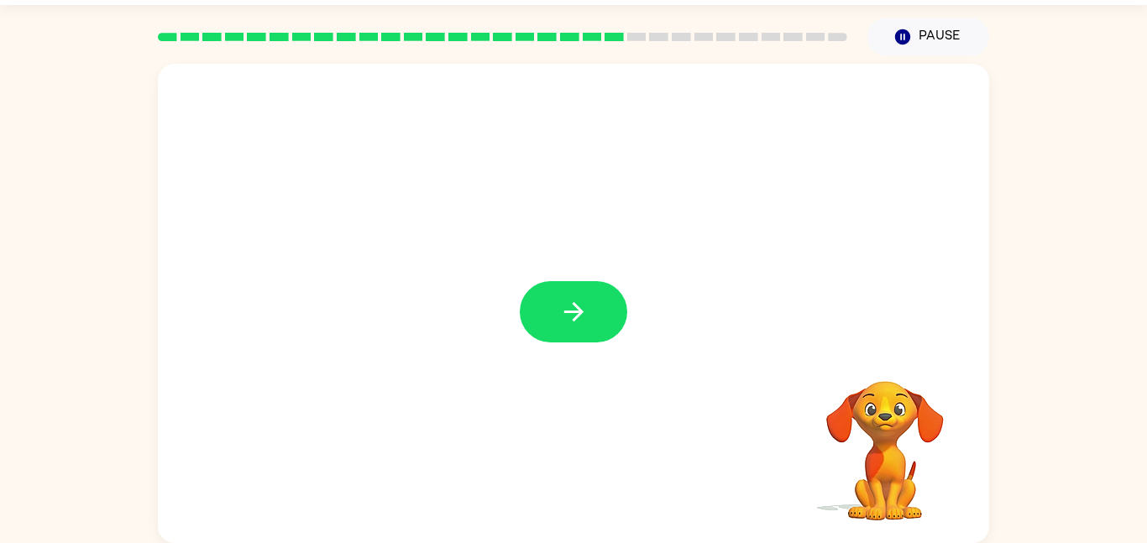
click at [594, 322] on button "button" at bounding box center [574, 311] width 108 height 61
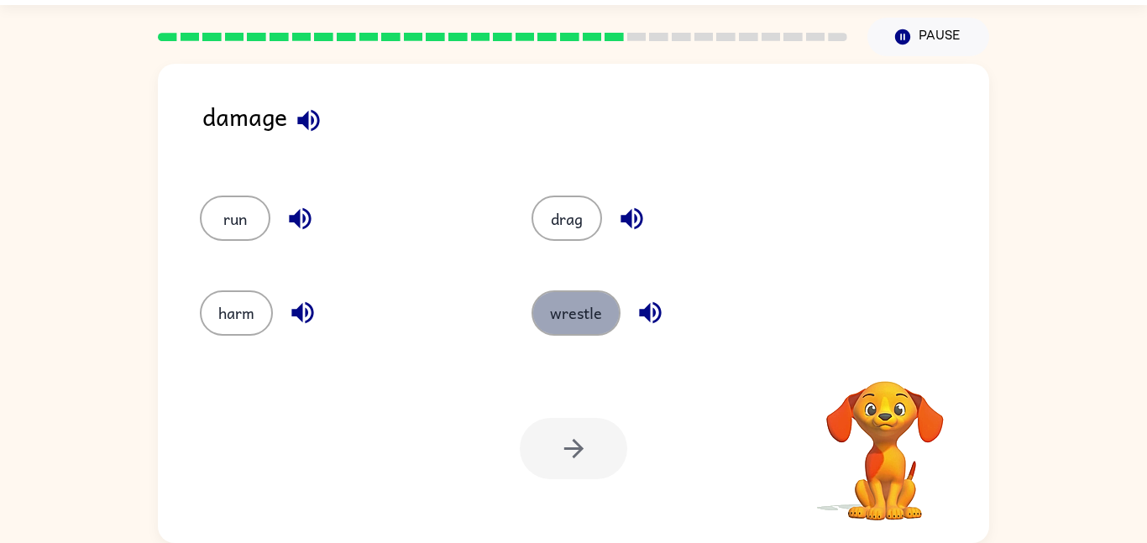
click at [589, 309] on button "wrestle" at bounding box center [576, 313] width 89 height 45
click at [591, 318] on button "wrestle" at bounding box center [576, 313] width 89 height 45
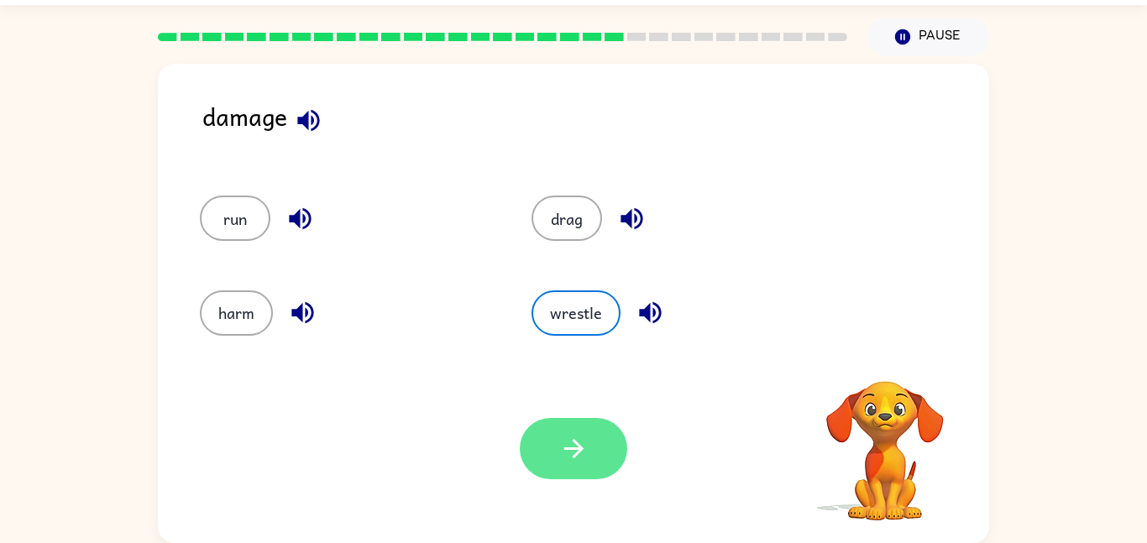
click at [590, 433] on button "button" at bounding box center [574, 448] width 108 height 61
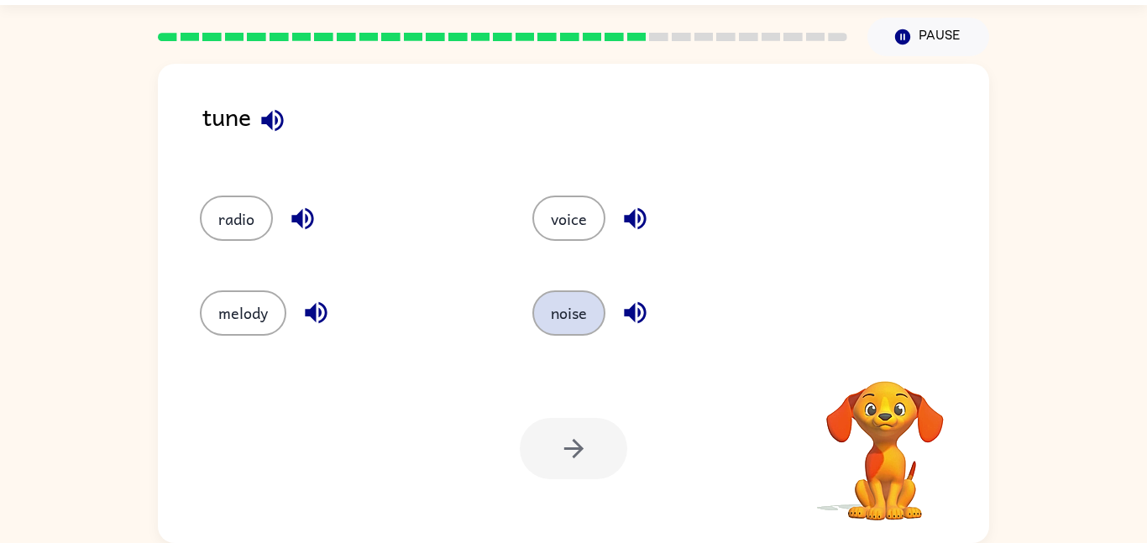
click at [577, 311] on button "noise" at bounding box center [569, 313] width 73 height 45
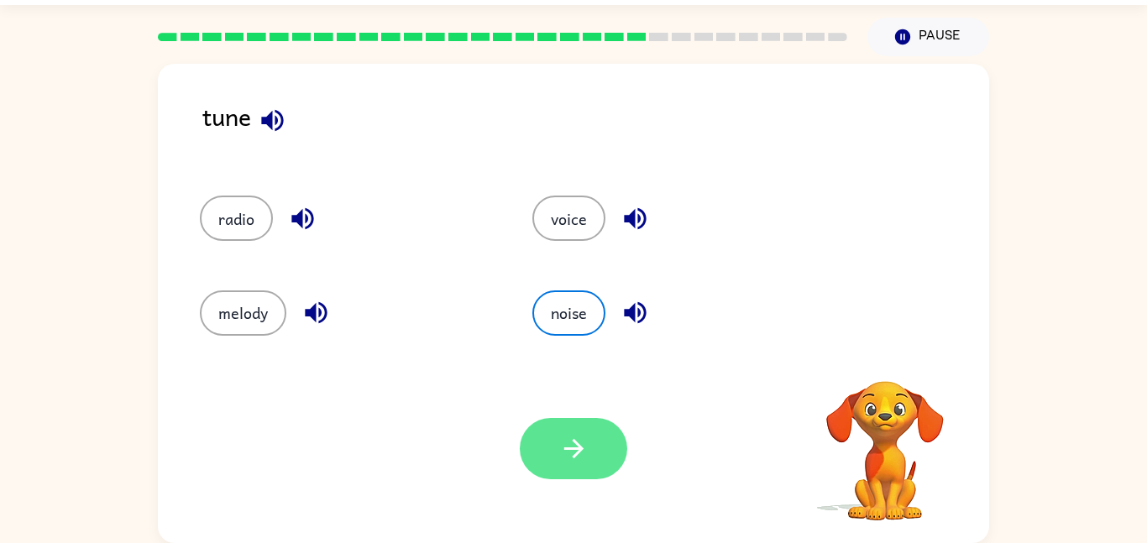
click at [586, 442] on icon "button" at bounding box center [573, 448] width 29 height 29
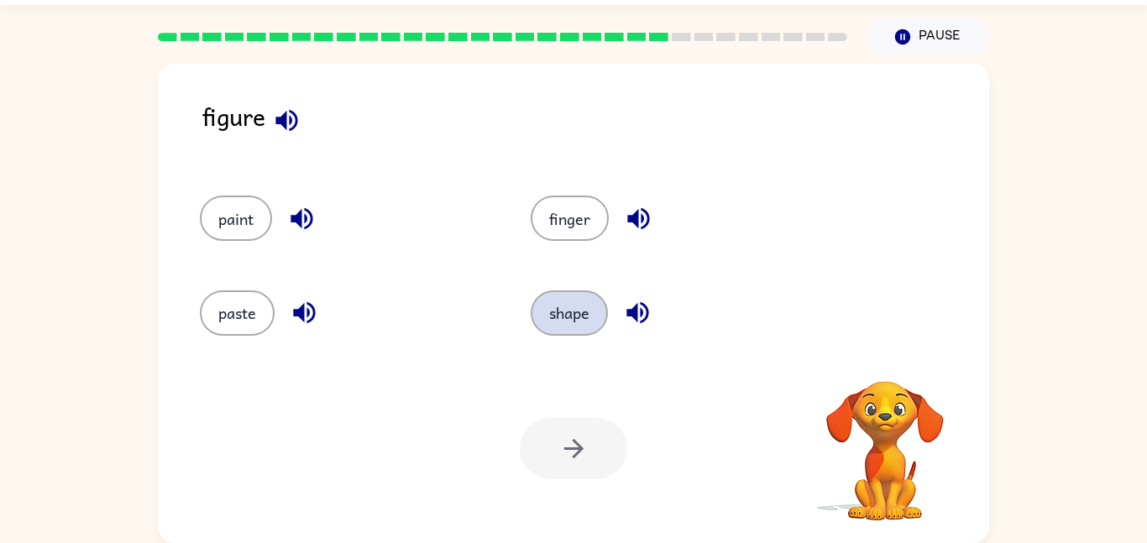
click at [580, 312] on button "shape" at bounding box center [569, 313] width 77 height 45
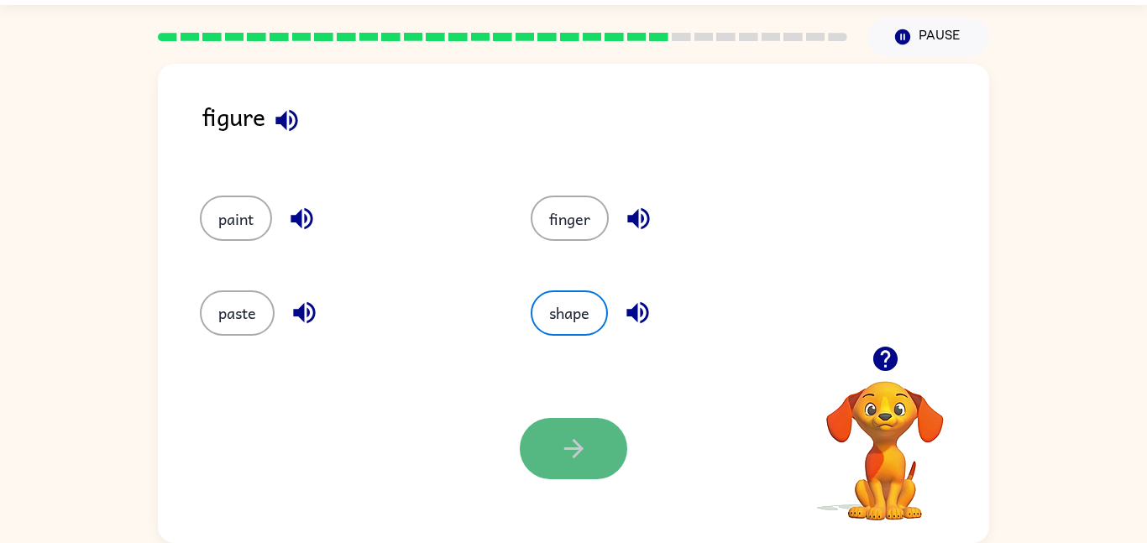
click at [610, 470] on button "button" at bounding box center [574, 448] width 108 height 61
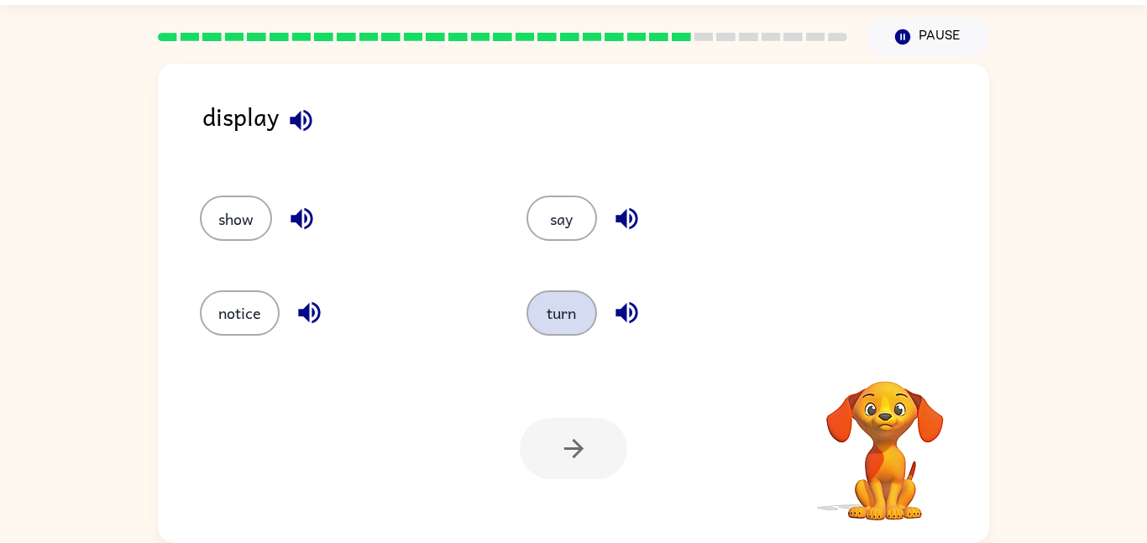
click at [576, 319] on button "turn" at bounding box center [562, 313] width 71 height 45
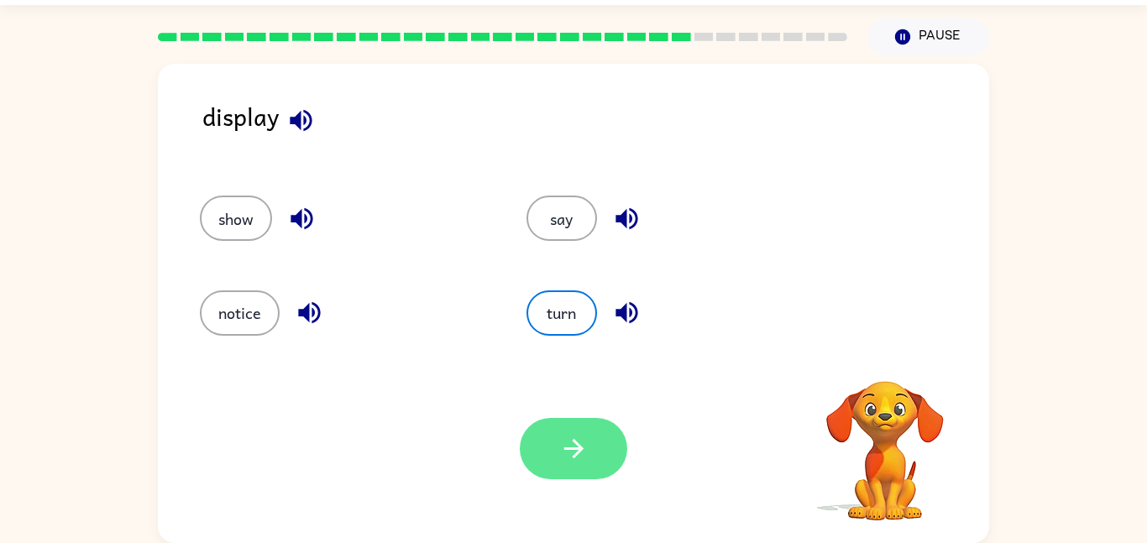
click at [601, 444] on button "button" at bounding box center [574, 448] width 108 height 61
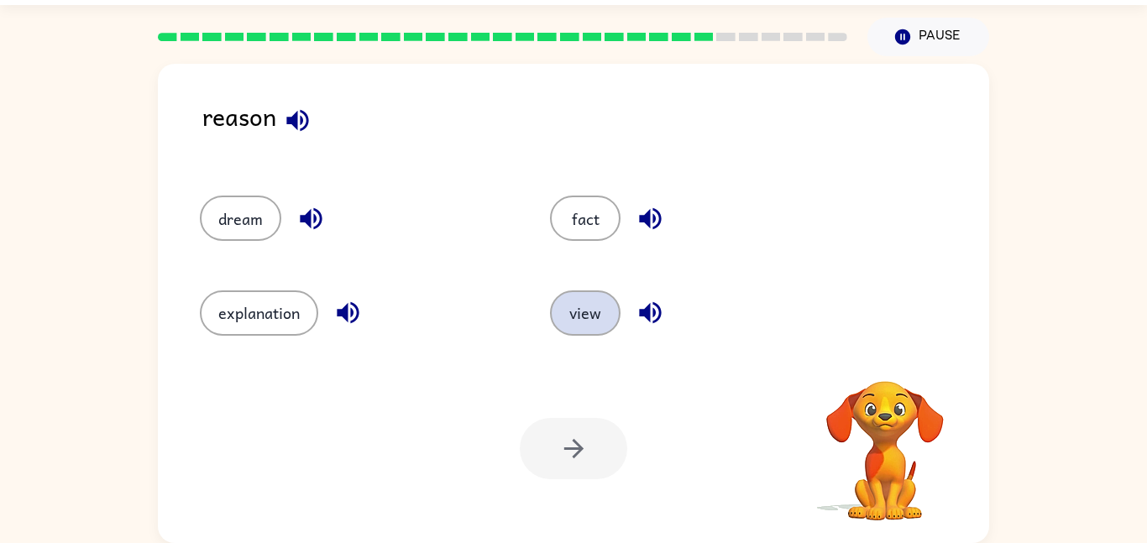
click at [568, 318] on button "view" at bounding box center [585, 313] width 71 height 45
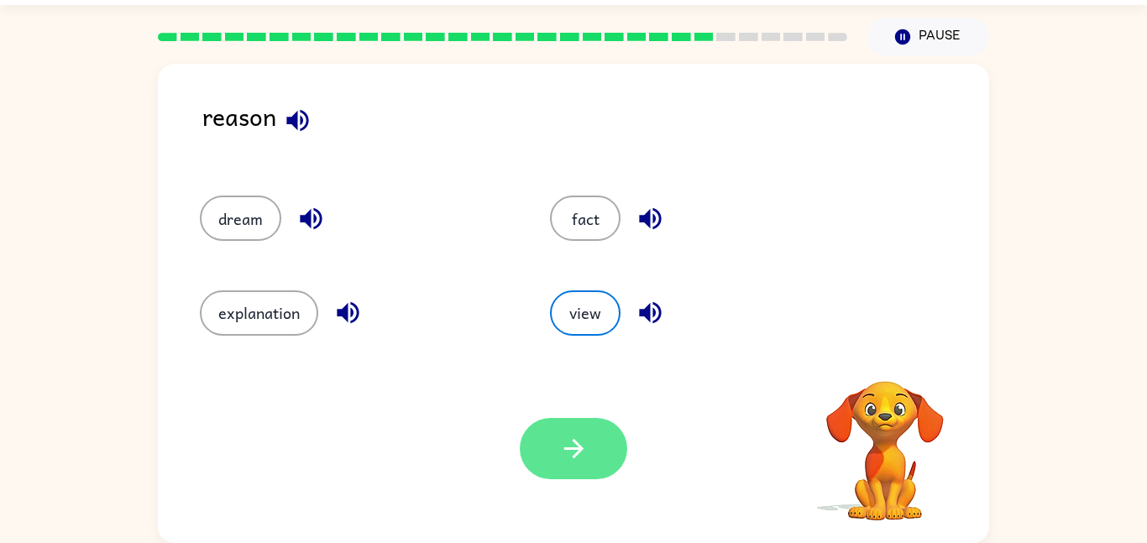
click at [580, 429] on button "button" at bounding box center [574, 448] width 108 height 61
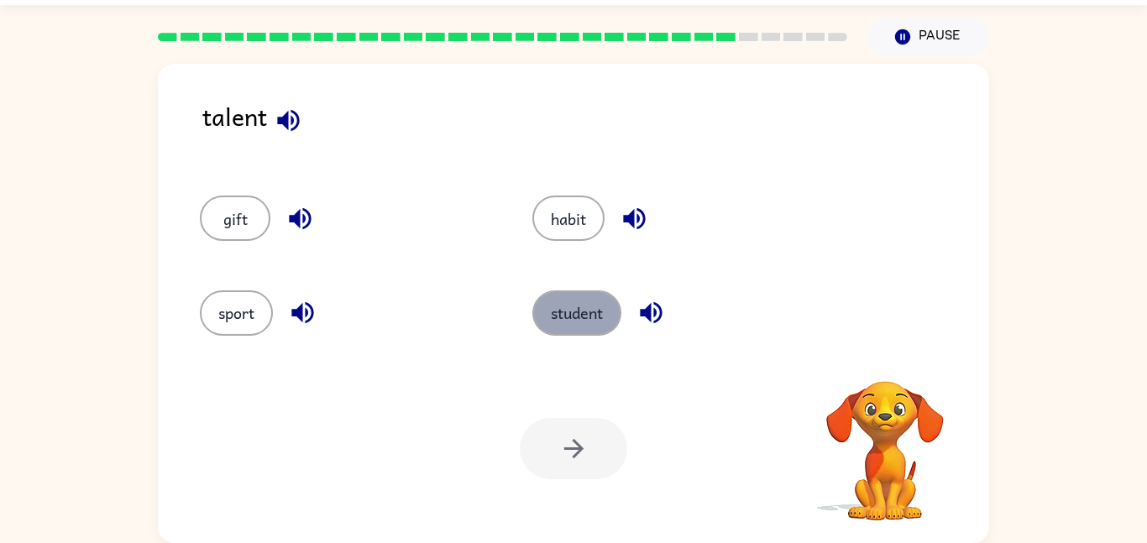
click at [582, 314] on button "student" at bounding box center [577, 313] width 89 height 45
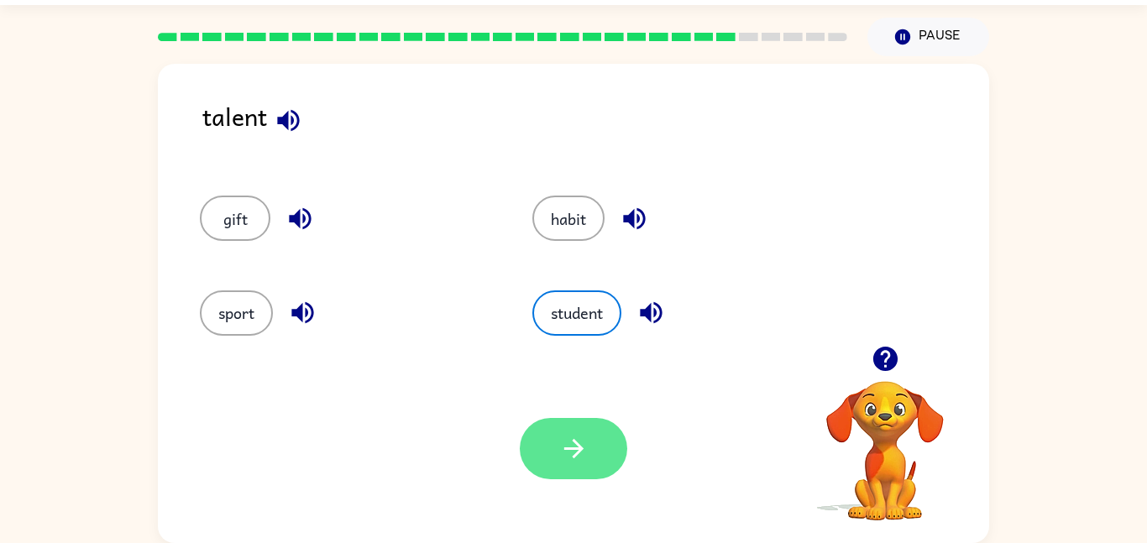
click at [582, 459] on icon "button" at bounding box center [573, 448] width 29 height 29
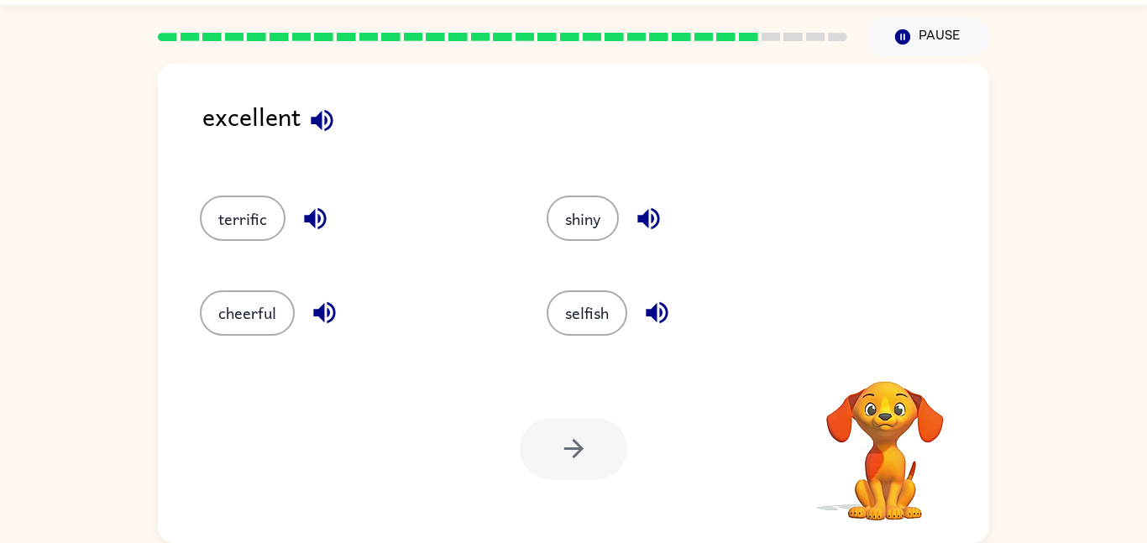
click at [580, 282] on div "selfish" at bounding box center [688, 306] width 347 height 94
click at [593, 324] on button "selfish" at bounding box center [587, 313] width 81 height 45
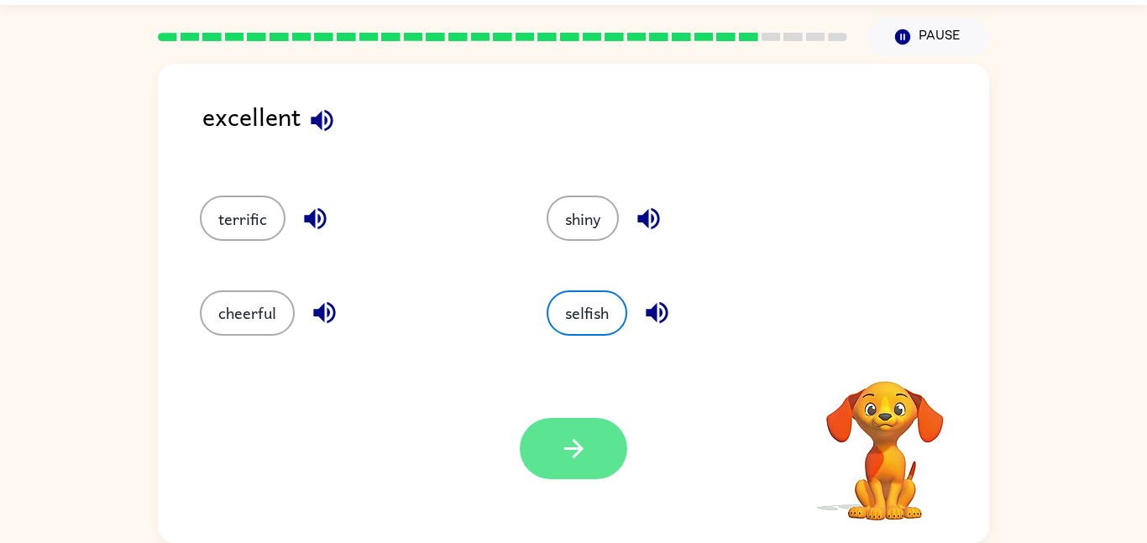
click at [592, 423] on button "button" at bounding box center [574, 448] width 108 height 61
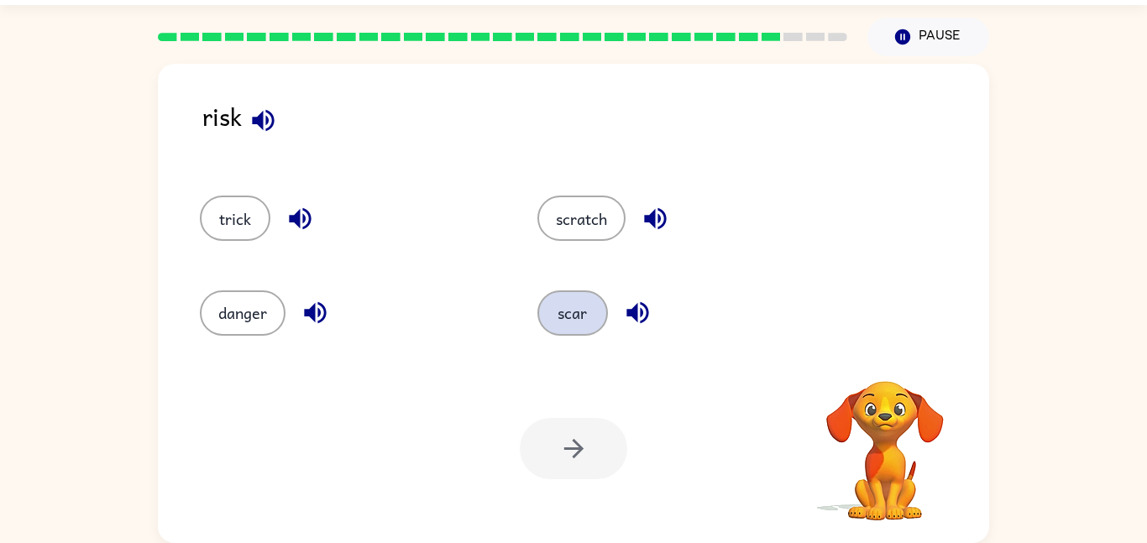
click at [581, 320] on button "scar" at bounding box center [573, 313] width 71 height 45
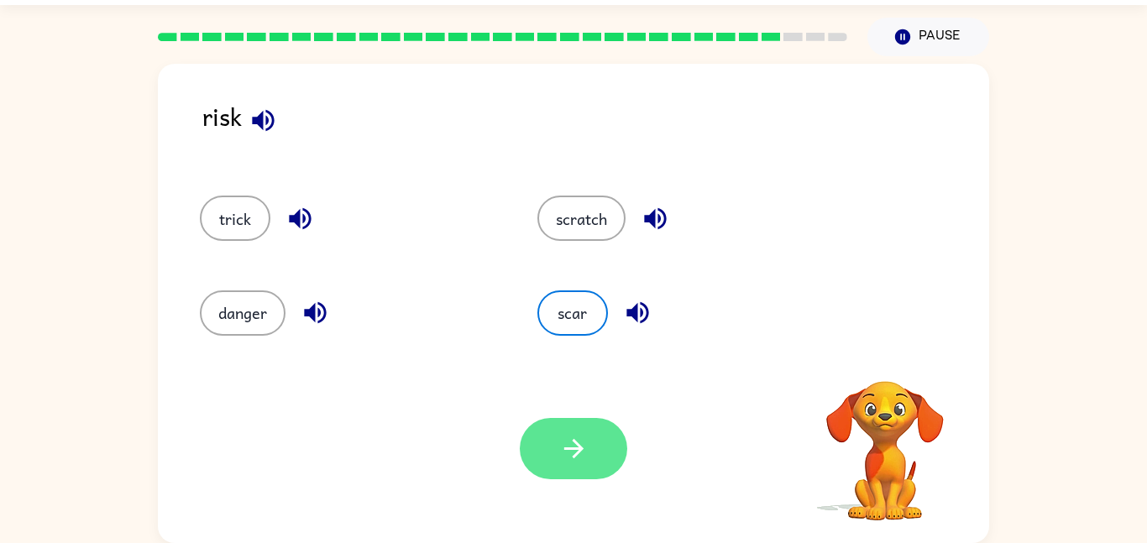
click at [589, 447] on button "button" at bounding box center [574, 448] width 108 height 61
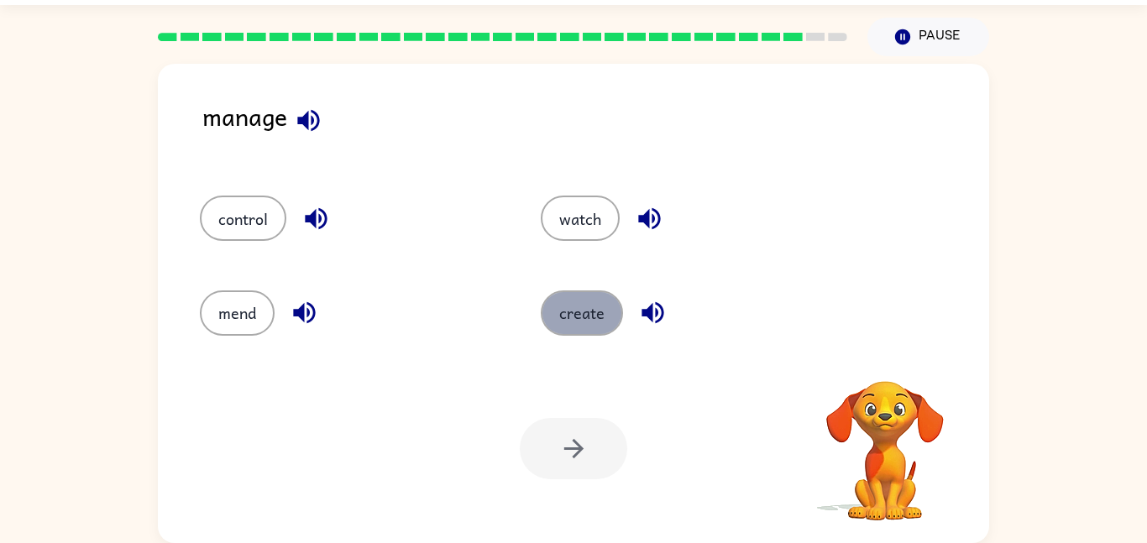
click at [588, 316] on button "create" at bounding box center [582, 313] width 82 height 45
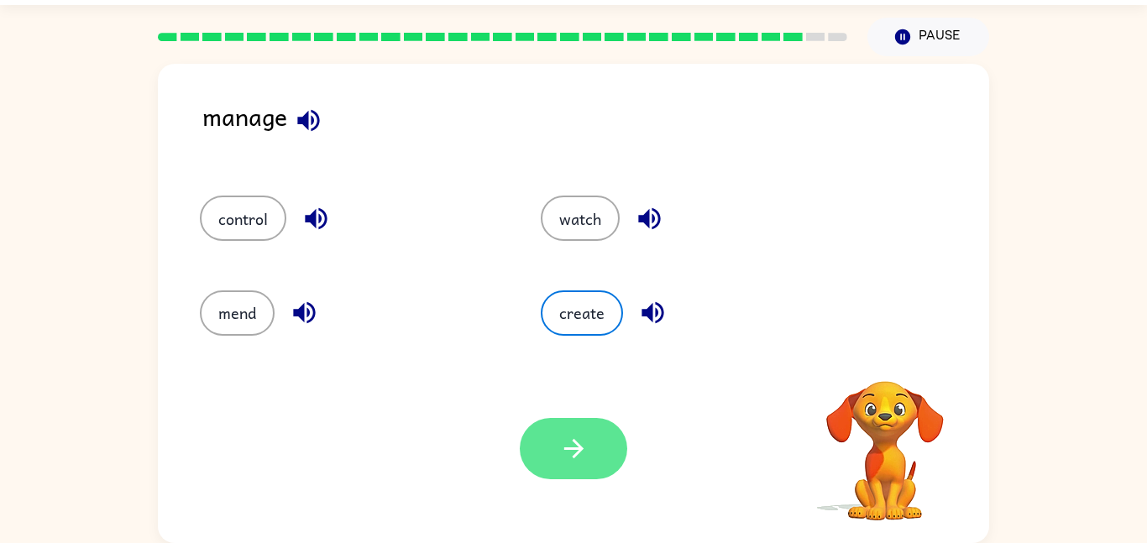
click at [597, 433] on button "button" at bounding box center [574, 448] width 108 height 61
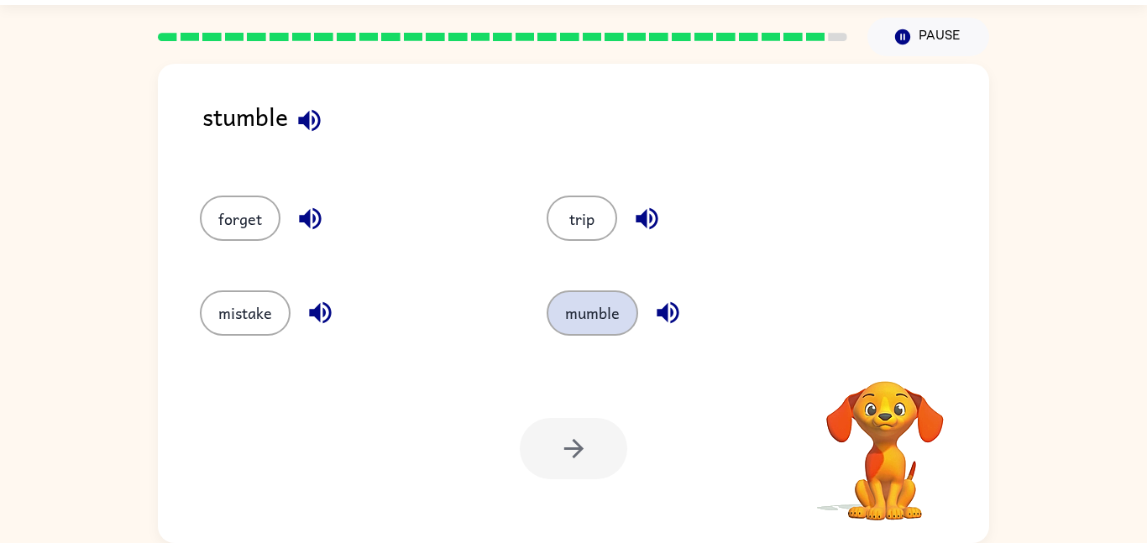
click at [609, 311] on button "mumble" at bounding box center [593, 313] width 92 height 45
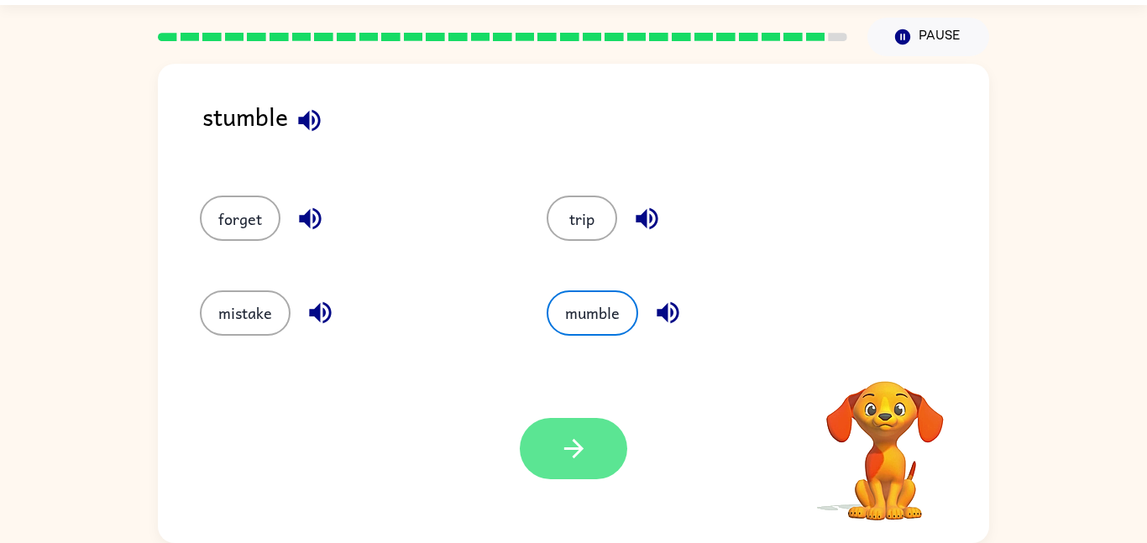
click at [596, 448] on button "button" at bounding box center [574, 448] width 108 height 61
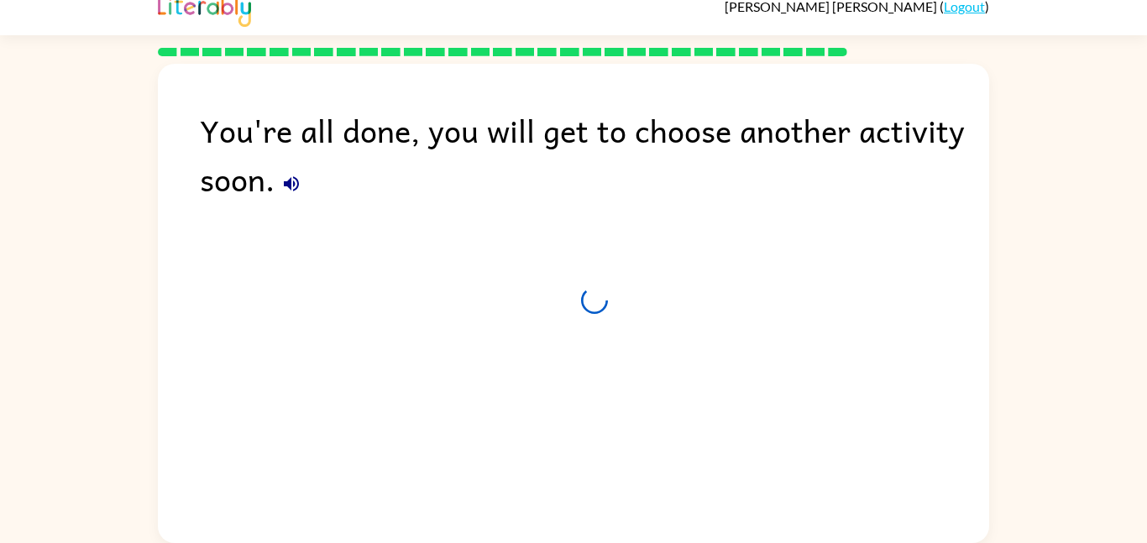
scroll to position [17, 0]
click at [466, 305] on div "Leaving in 4 seconds." at bounding box center [595, 311] width 790 height 49
